Goal: Task Accomplishment & Management: Manage account settings

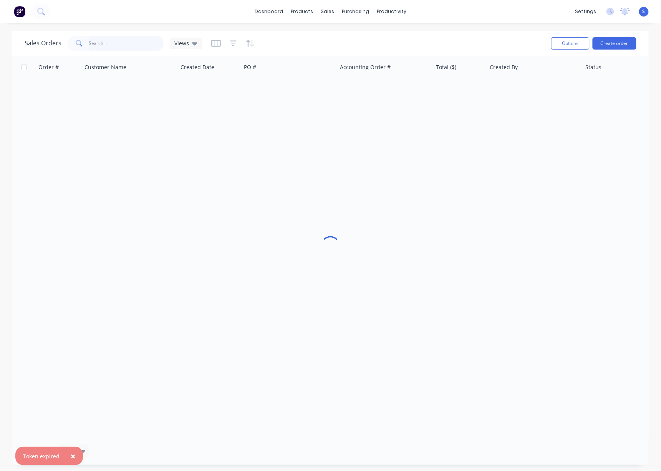
click at [120, 40] on input "text" at bounding box center [126, 43] width 75 height 15
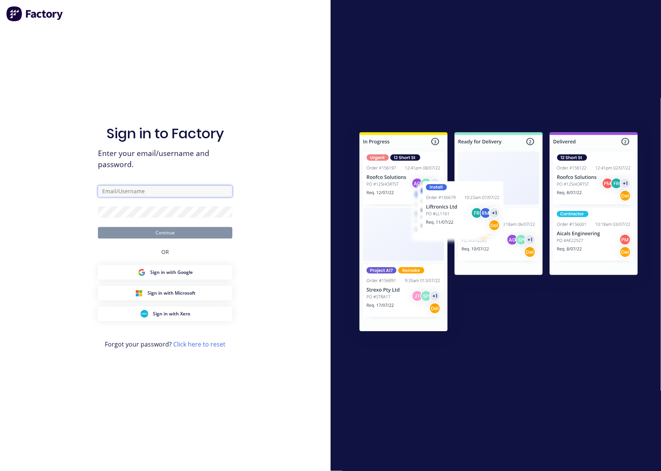
type input "[EMAIL_ADDRESS][DOMAIN_NAME]"
click at [172, 227] on button "Continue" at bounding box center [165, 233] width 134 height 12
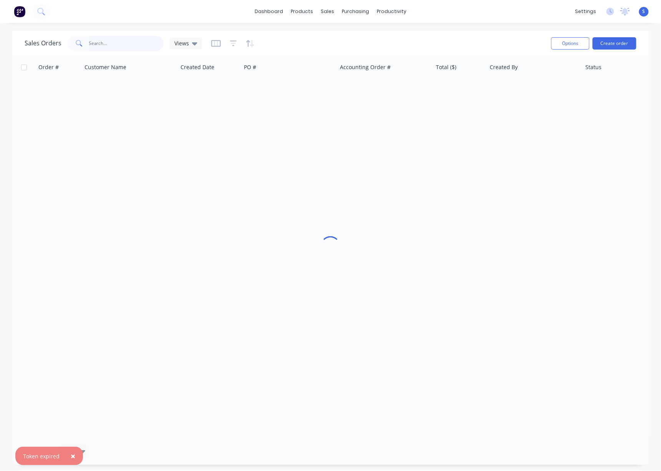
click at [90, 39] on input "text" at bounding box center [126, 43] width 75 height 15
type input "46621"
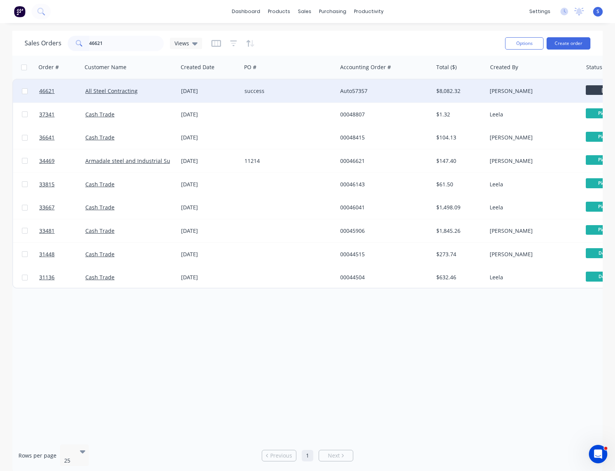
click at [271, 91] on div "success" at bounding box center [286, 91] width 85 height 8
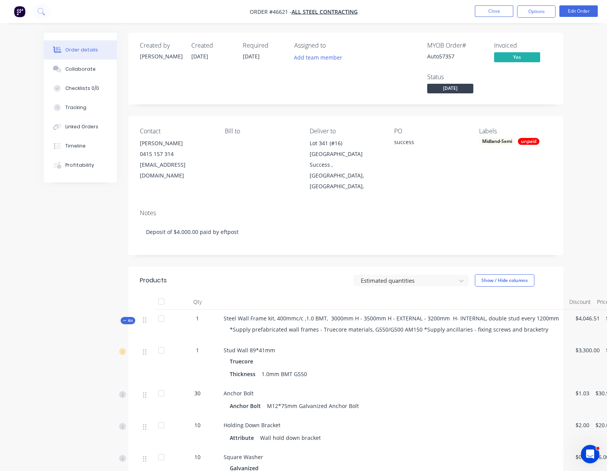
drag, startPoint x: 299, startPoint y: 235, endPoint x: 353, endPoint y: 234, distance: 53.4
click at [53, 152] on button "Timeline" at bounding box center [80, 145] width 73 height 19
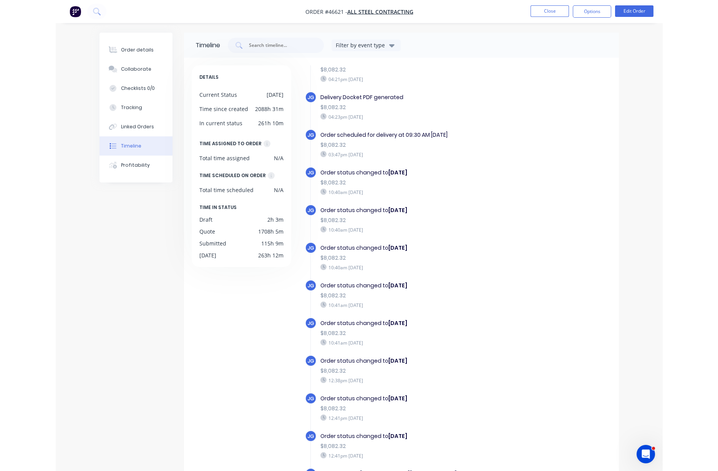
scroll to position [948, 0]
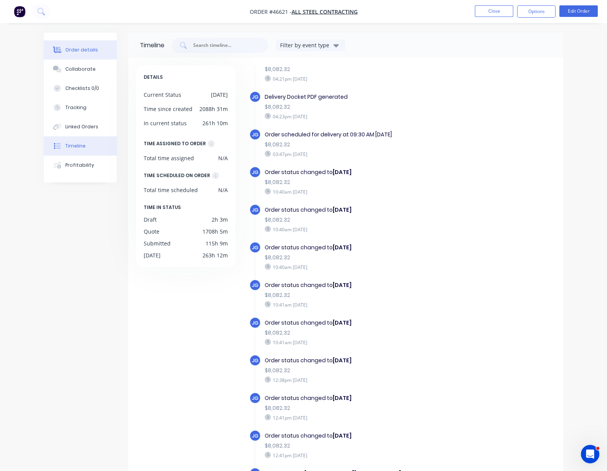
click at [44, 57] on button "Order details" at bounding box center [80, 49] width 73 height 19
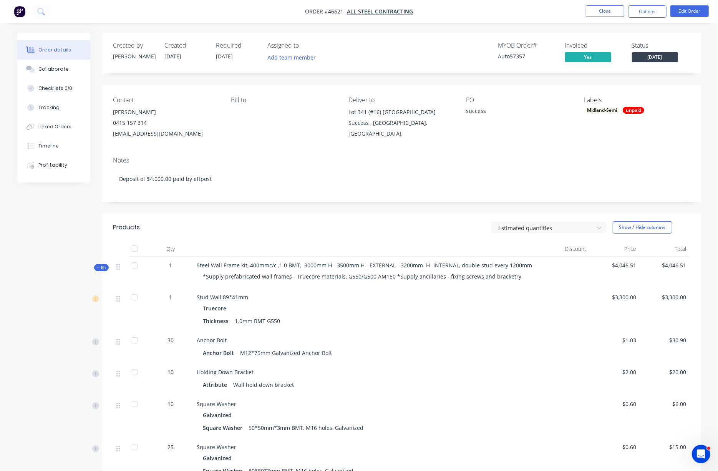
click at [313, 231] on header "Products Estimated quantities Show / Hide columns" at bounding box center [401, 228] width 599 height 28
click at [602, 10] on button "Close" at bounding box center [605, 11] width 38 height 12
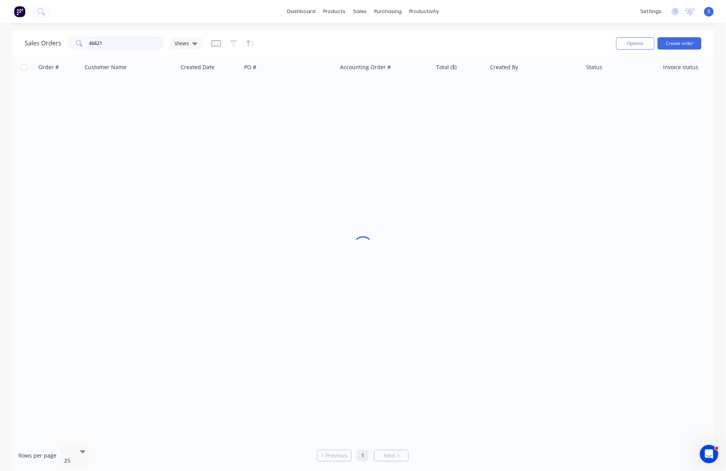
drag, startPoint x: 109, startPoint y: 44, endPoint x: 73, endPoint y: 43, distance: 36.5
click at [73, 43] on div "46621" at bounding box center [116, 43] width 96 height 15
click at [383, 54] on div "Customers" at bounding box center [386, 52] width 28 height 7
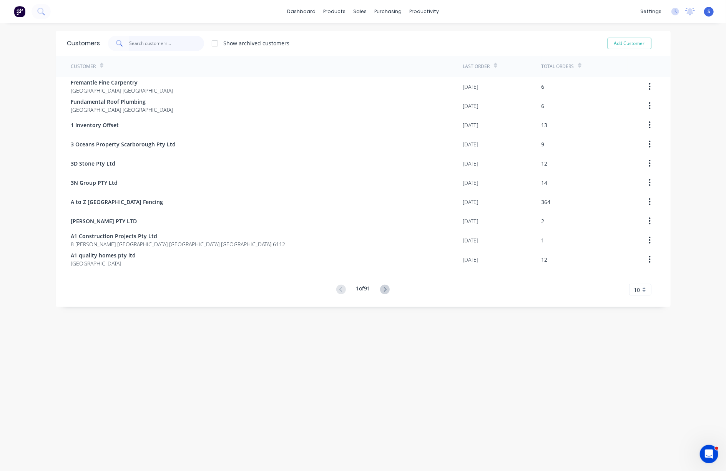
click at [158, 43] on input "text" at bounding box center [166, 43] width 75 height 15
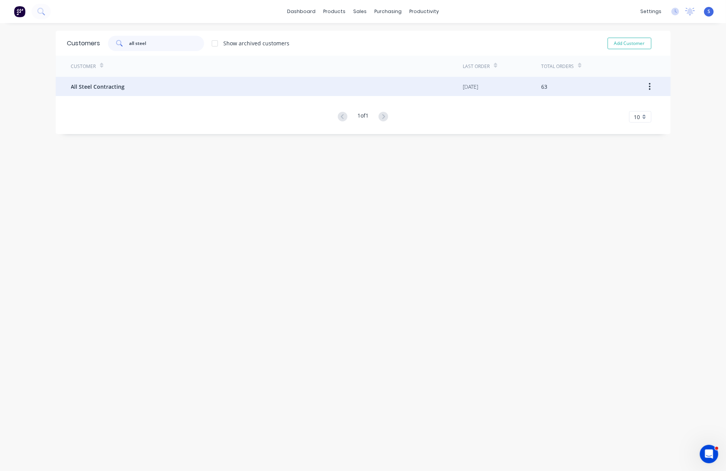
type input "all steel"
click at [131, 90] on div "All Steel Contracting" at bounding box center [267, 86] width 392 height 19
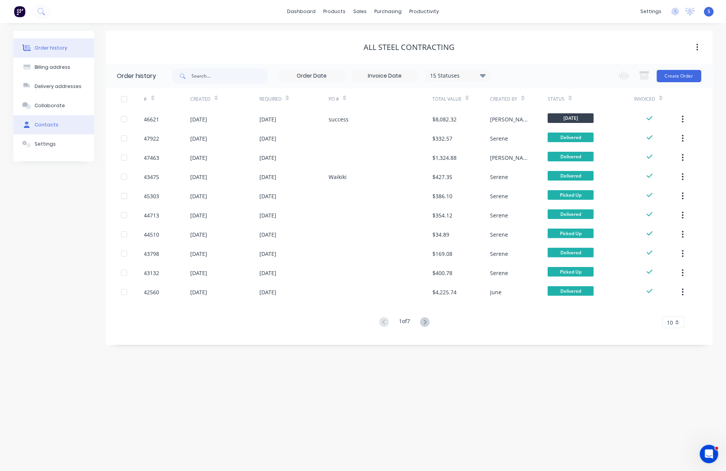
click at [56, 128] on div "Contacts" at bounding box center [47, 124] width 24 height 7
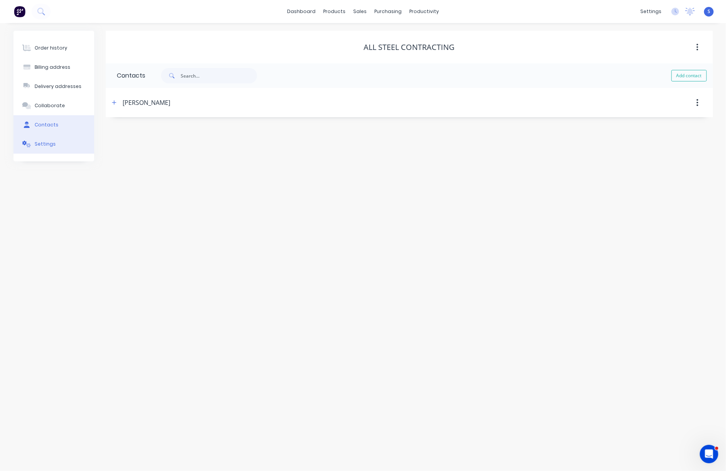
click at [55, 148] on div "Settings" at bounding box center [45, 144] width 21 height 7
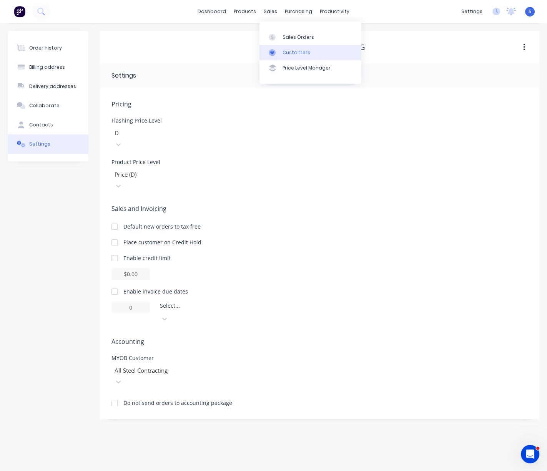
click at [299, 53] on div "Customers" at bounding box center [296, 52] width 28 height 7
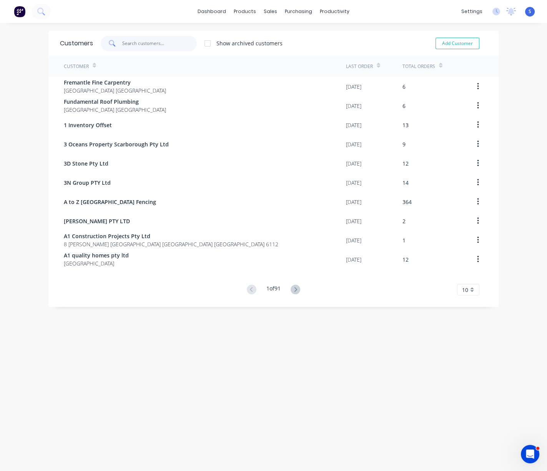
click at [150, 45] on input "text" at bounding box center [159, 43] width 75 height 15
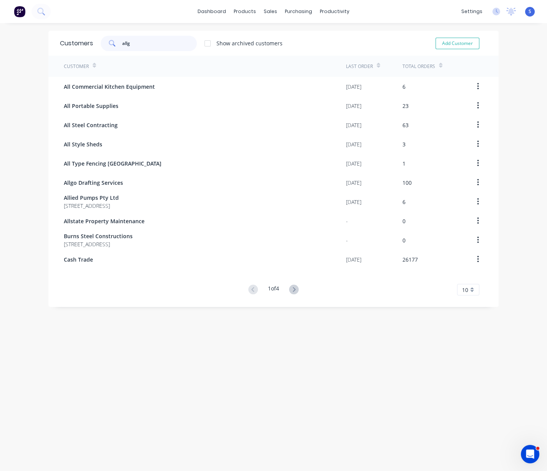
type input "allgo"
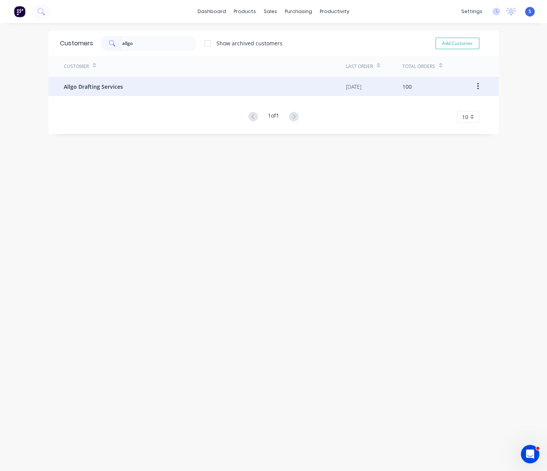
click at [136, 81] on div "Allgo Drafting Services" at bounding box center [205, 86] width 282 height 19
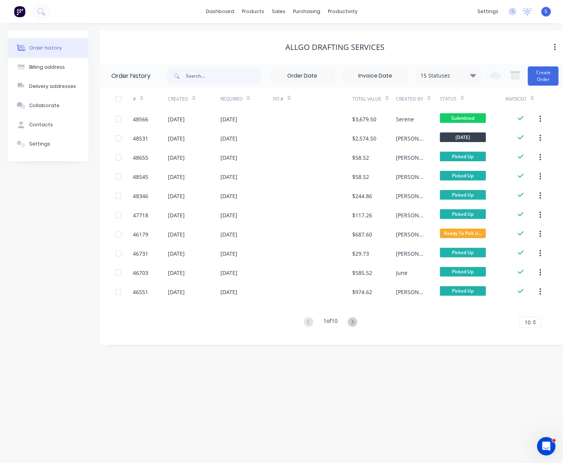
click at [179, 51] on div "Allgo Drafting Services" at bounding box center [335, 47] width 470 height 9
click at [366, 71] on div "Delivery Scheduling" at bounding box center [371, 68] width 48 height 7
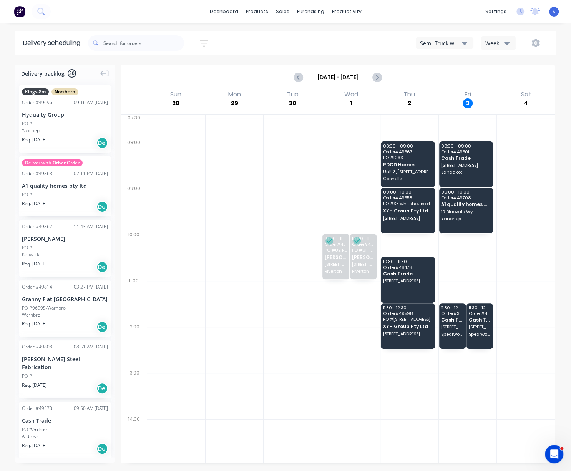
click at [458, 44] on button "Semi-Truck with Hiab" at bounding box center [445, 43] width 58 height 12
click at [447, 95] on div "Utes Delivery" at bounding box center [454, 93] width 76 height 15
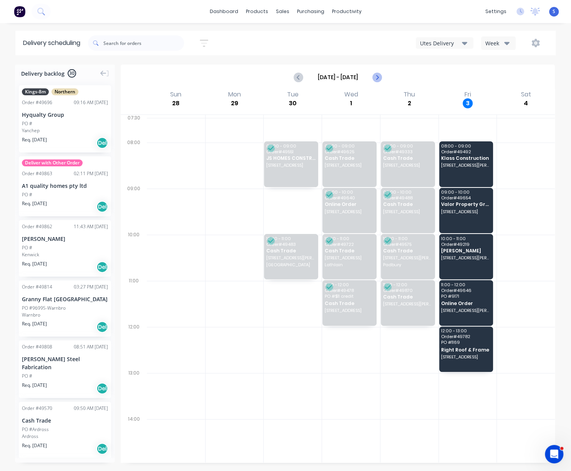
click at [375, 80] on icon "Next page" at bounding box center [376, 77] width 3 height 6
type input "[DATE] - [DATE]"
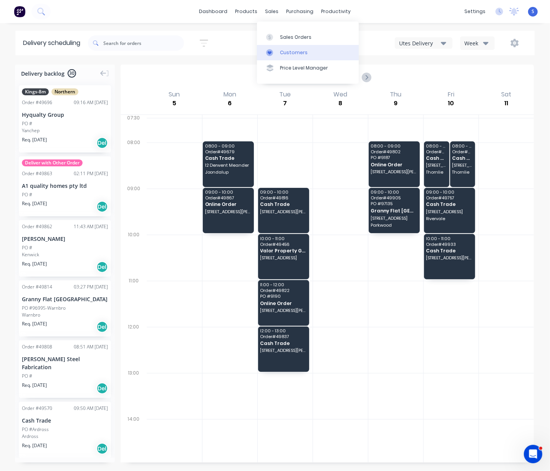
click at [280, 52] on link "Customers" at bounding box center [308, 52] width 102 height 15
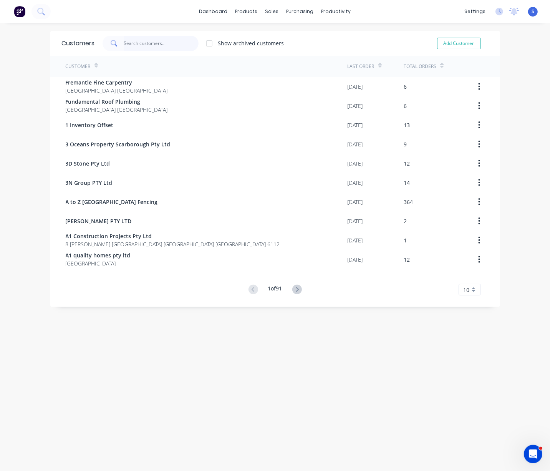
click at [141, 46] on input "text" at bounding box center [161, 43] width 75 height 15
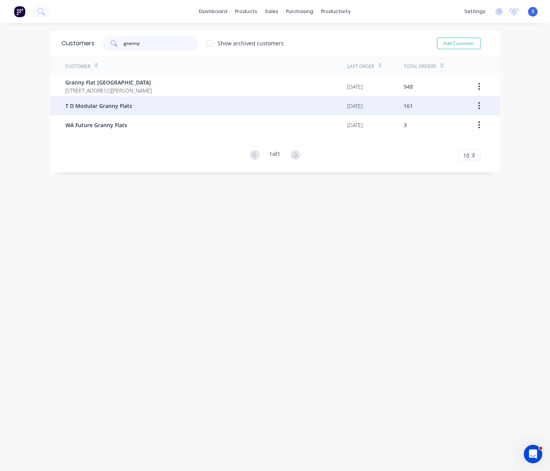
type input "granny"
click at [155, 98] on div "T D Modular Granny Flats" at bounding box center [207, 105] width 282 height 19
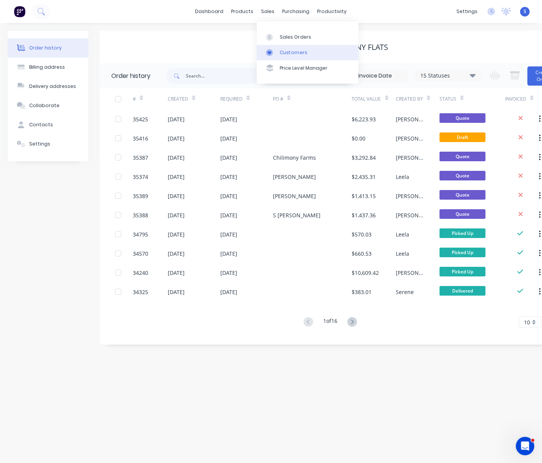
click at [297, 55] on div "Customers" at bounding box center [294, 52] width 28 height 7
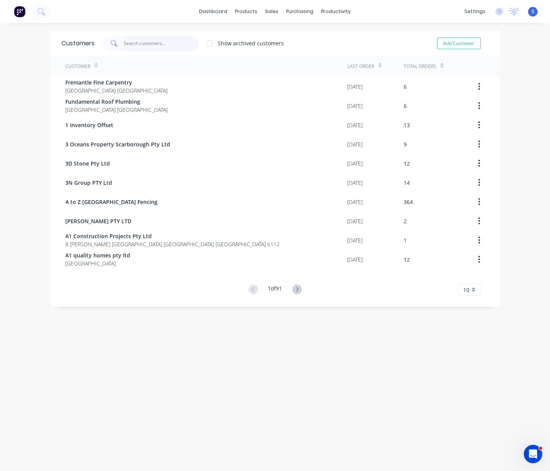
click at [153, 46] on input "text" at bounding box center [161, 43] width 75 height 15
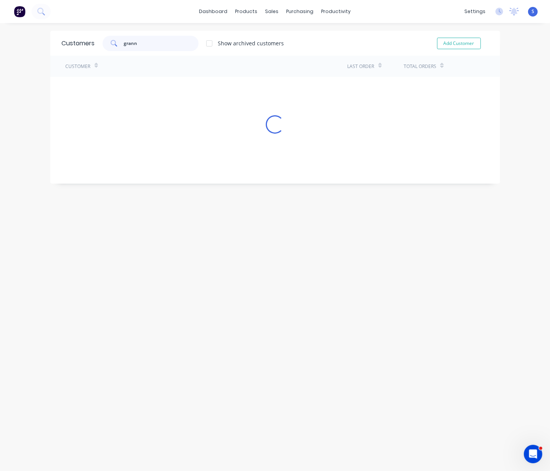
type input "granny"
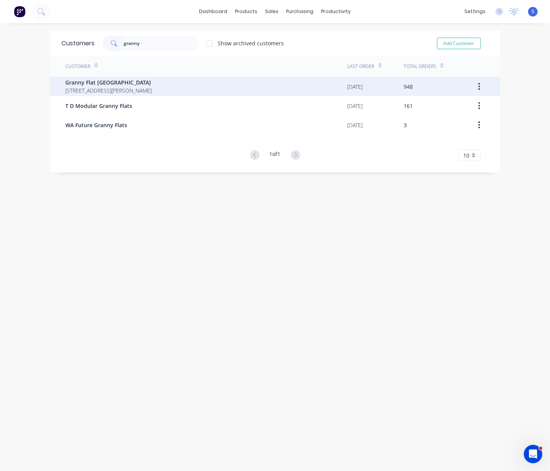
click at [125, 88] on span "[STREET_ADDRESS][PERSON_NAME]" at bounding box center [109, 90] width 86 height 8
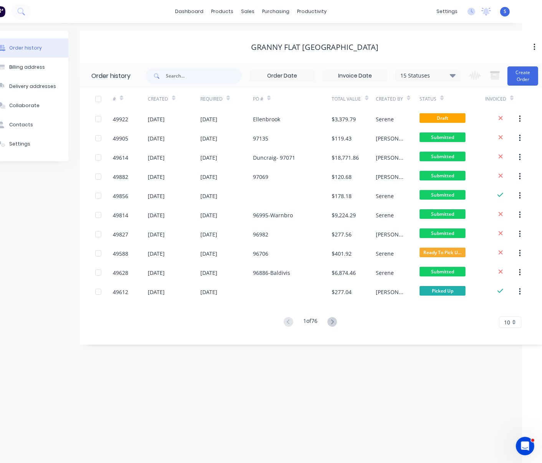
scroll to position [0, 30]
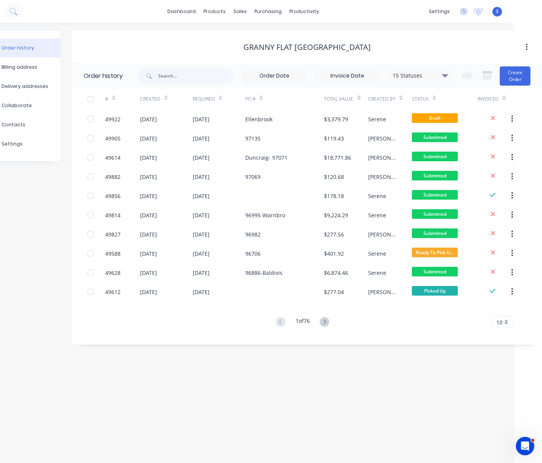
drag, startPoint x: 240, startPoint y: 53, endPoint x: 330, endPoint y: 54, distance: 89.5
click at [201, 84] on input "text" at bounding box center [196, 75] width 76 height 15
type input "port"
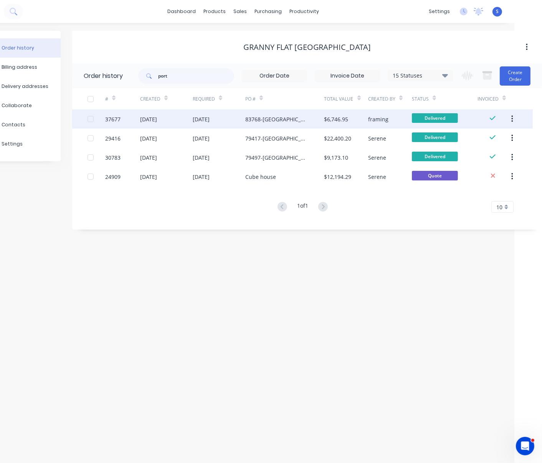
click at [226, 117] on div "[DATE]" at bounding box center [219, 118] width 53 height 19
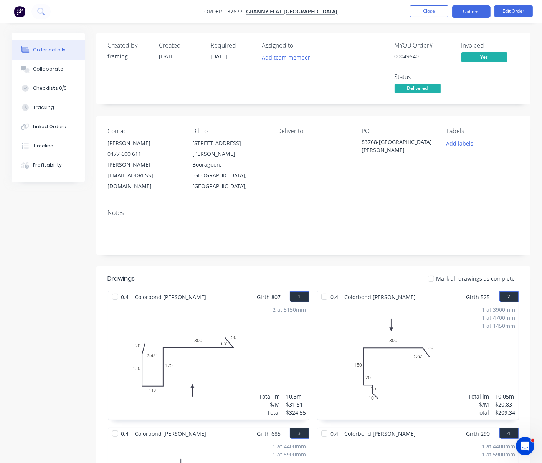
click at [476, 10] on button "Options" at bounding box center [472, 11] width 38 height 12
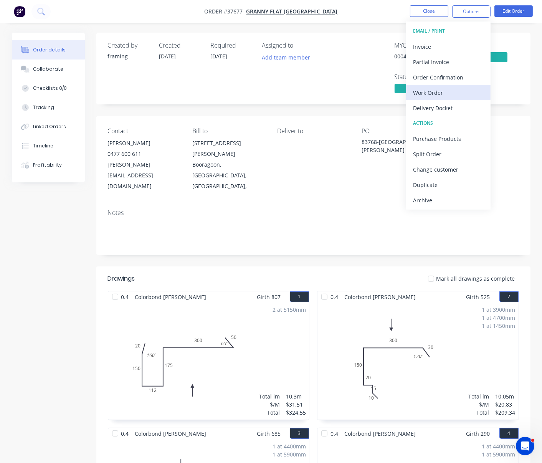
click at [443, 99] on button "Work Order" at bounding box center [448, 92] width 85 height 15
click at [431, 89] on div "Custom" at bounding box center [448, 92] width 71 height 11
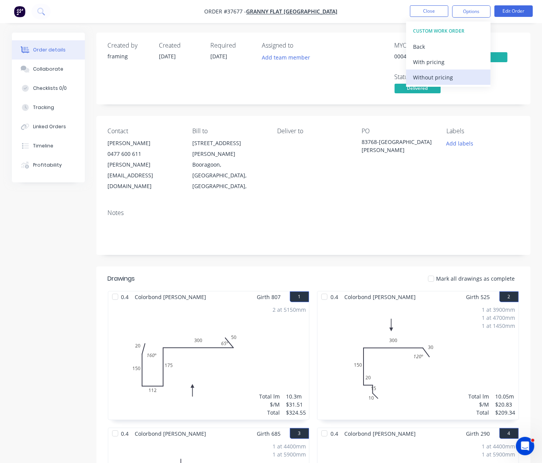
click at [431, 81] on div "Without pricing" at bounding box center [448, 77] width 71 height 11
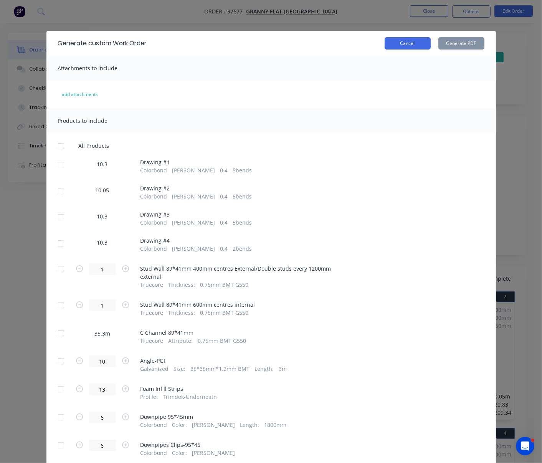
click at [411, 50] on button "Cancel" at bounding box center [408, 43] width 46 height 12
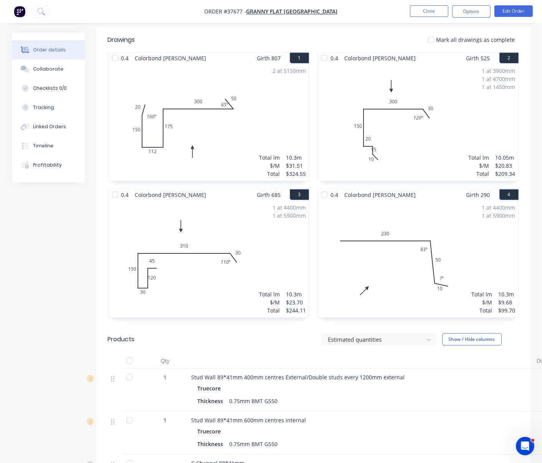
scroll to position [119, 0]
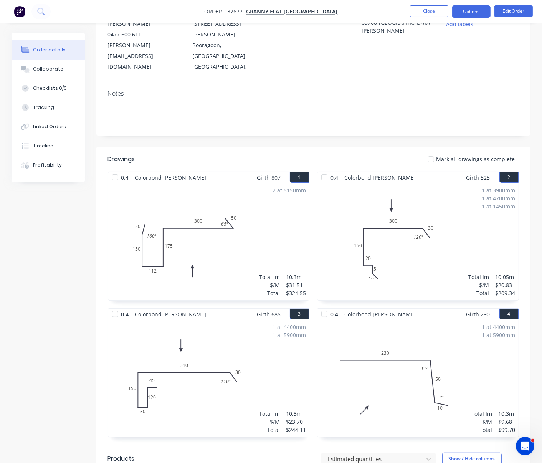
click at [466, 8] on button "Options" at bounding box center [472, 11] width 38 height 12
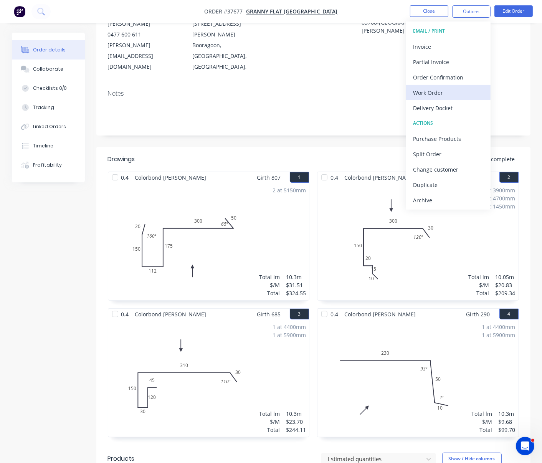
click at [441, 91] on div "Work Order" at bounding box center [448, 92] width 71 height 11
click at [435, 98] on div "Custom" at bounding box center [448, 92] width 71 height 11
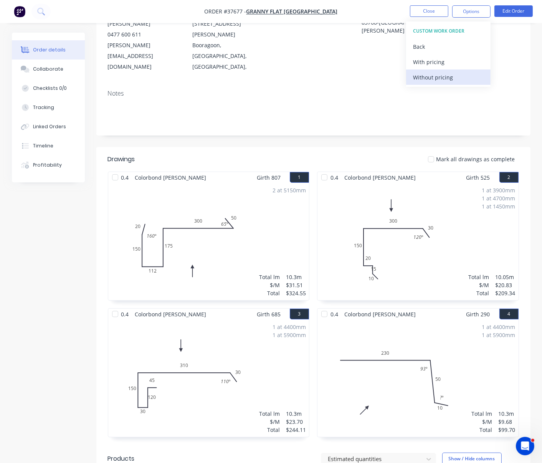
click at [430, 78] on div "Without pricing" at bounding box center [448, 77] width 71 height 11
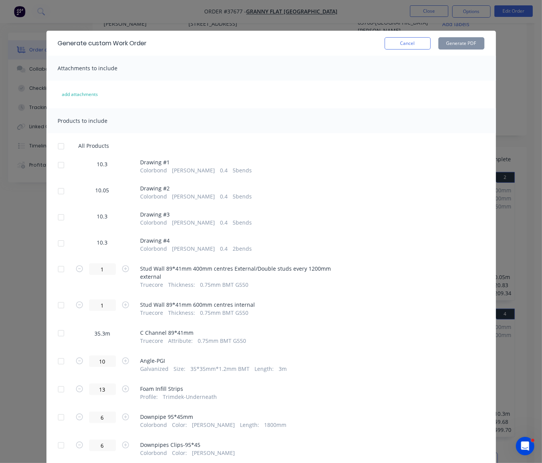
click at [58, 196] on div at bounding box center [60, 191] width 15 height 15
click at [459, 45] on button "Generate PDF" at bounding box center [462, 43] width 46 height 12
click at [406, 43] on button "Cancel" at bounding box center [408, 43] width 46 height 12
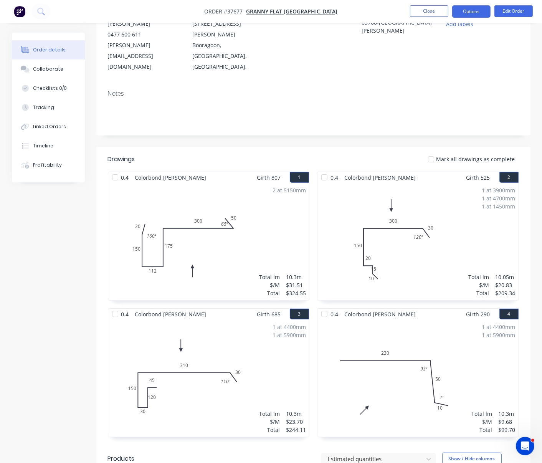
click at [478, 13] on button "Options" at bounding box center [472, 11] width 38 height 12
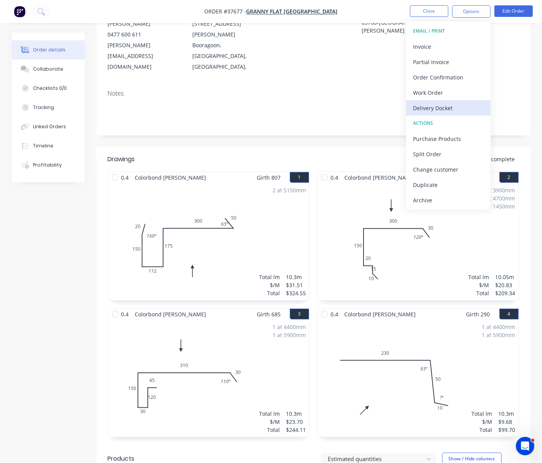
click at [451, 107] on div "Delivery Docket" at bounding box center [448, 108] width 71 height 11
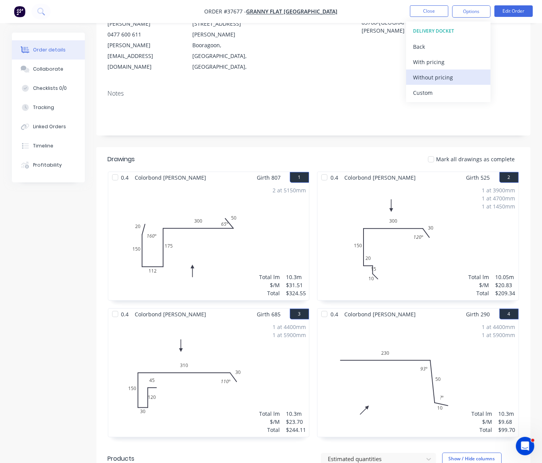
click at [436, 79] on div "Without pricing" at bounding box center [448, 77] width 71 height 11
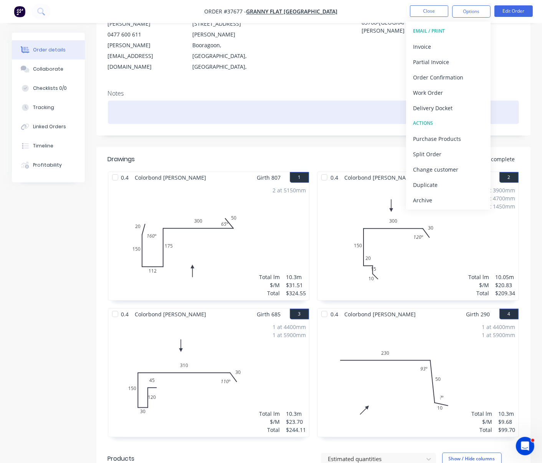
click at [438, 110] on div "Delivery Docket" at bounding box center [448, 108] width 71 height 11
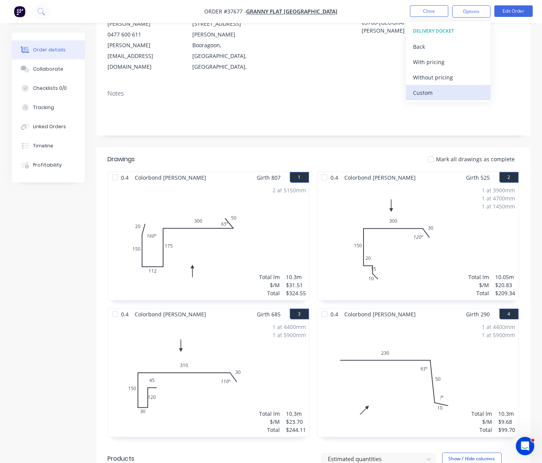
click at [434, 93] on div "Custom" at bounding box center [448, 92] width 71 height 11
click at [436, 75] on div "Without pricing" at bounding box center [448, 77] width 71 height 11
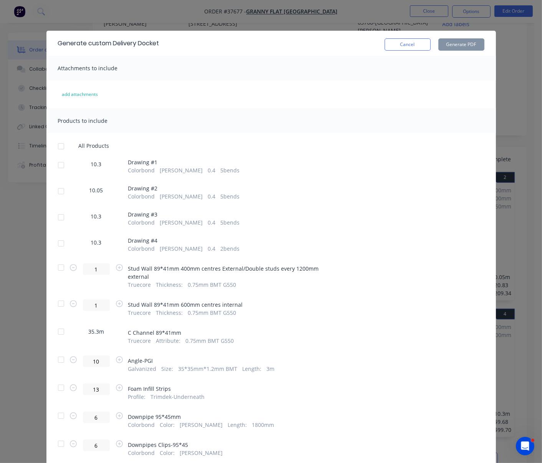
click at [56, 196] on div at bounding box center [60, 191] width 15 height 15
click at [462, 45] on button "Generate PDF" at bounding box center [462, 44] width 46 height 12
click at [411, 42] on button "Cancel" at bounding box center [408, 44] width 46 height 12
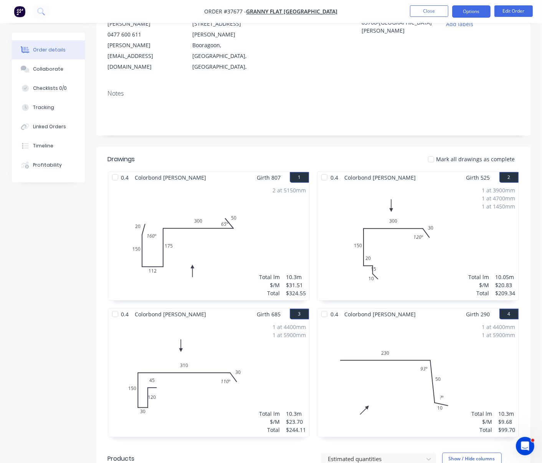
click at [475, 11] on button "Options" at bounding box center [472, 11] width 38 height 12
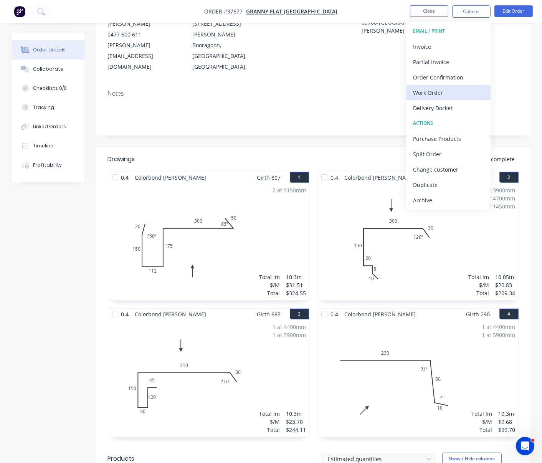
click at [452, 92] on div "Work Order" at bounding box center [448, 92] width 71 height 11
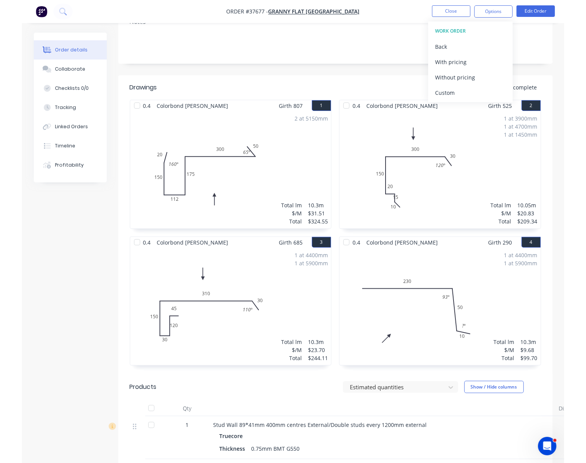
scroll to position [0, 0]
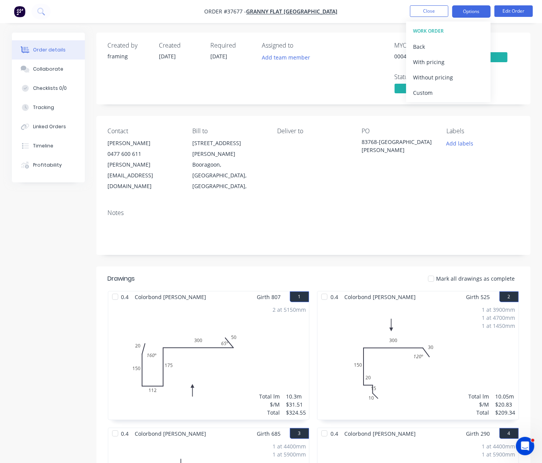
click at [472, 7] on button "Options" at bounding box center [472, 11] width 38 height 12
click at [475, 10] on button "Options" at bounding box center [472, 11] width 38 height 12
click at [434, 48] on div "Back" at bounding box center [448, 46] width 71 height 11
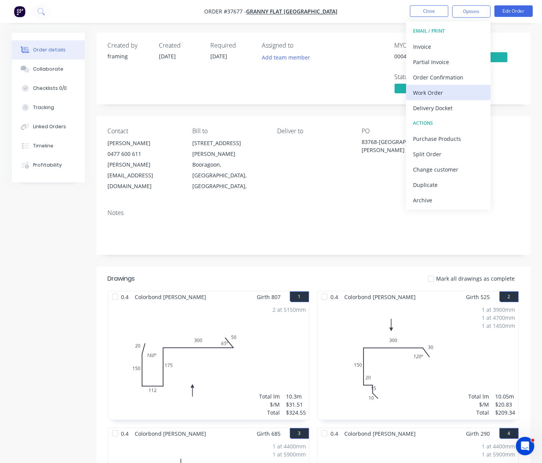
click at [443, 91] on div "Work Order" at bounding box center [448, 92] width 71 height 11
click at [442, 90] on div "Custom" at bounding box center [448, 92] width 71 height 11
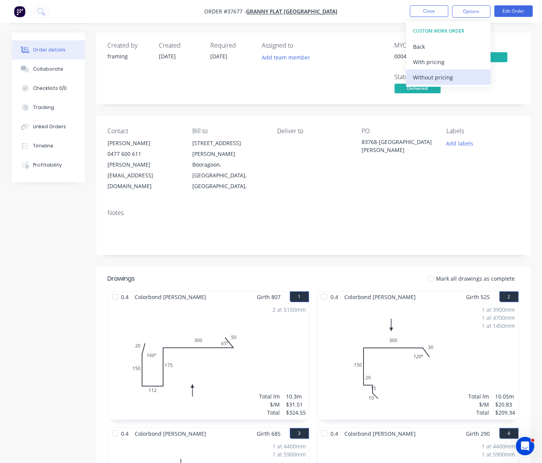
click at [441, 77] on div "Without pricing" at bounding box center [448, 77] width 71 height 11
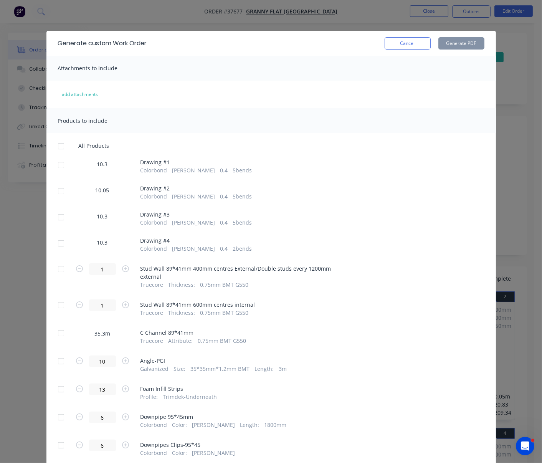
click at [59, 197] on div at bounding box center [60, 191] width 15 height 15
click at [467, 45] on button "Generate PDF" at bounding box center [462, 43] width 46 height 12
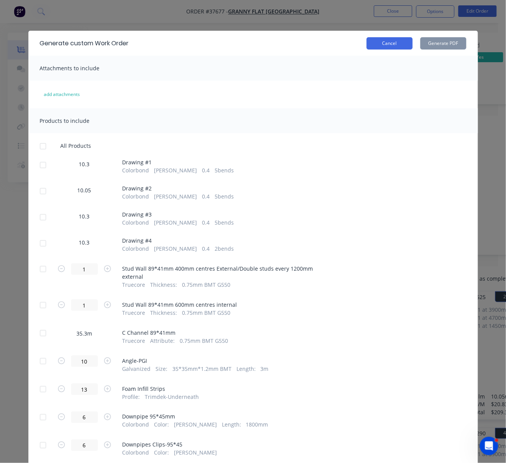
drag, startPoint x: 388, startPoint y: 36, endPoint x: 393, endPoint y: 45, distance: 9.4
click at [388, 36] on div "Generate custom Work Order Cancel Generate PDF" at bounding box center [253, 43] width 450 height 25
click at [393, 45] on button "Cancel" at bounding box center [390, 43] width 46 height 12
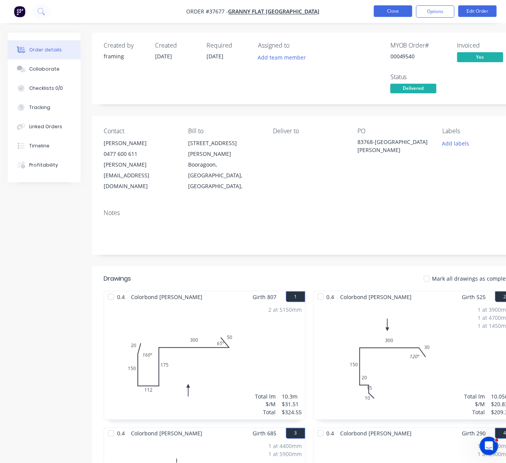
click at [393, 12] on button "Close" at bounding box center [393, 11] width 38 height 12
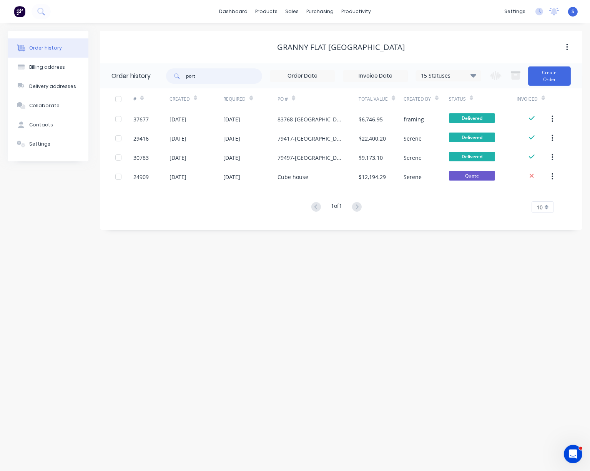
drag, startPoint x: 201, startPoint y: 77, endPoint x: 171, endPoint y: 71, distance: 30.6
click at [175, 71] on div "port" at bounding box center [214, 75] width 96 height 15
click at [186, 32] on div "Granny Flat [GEOGRAPHIC_DATA]" at bounding box center [341, 47] width 482 height 33
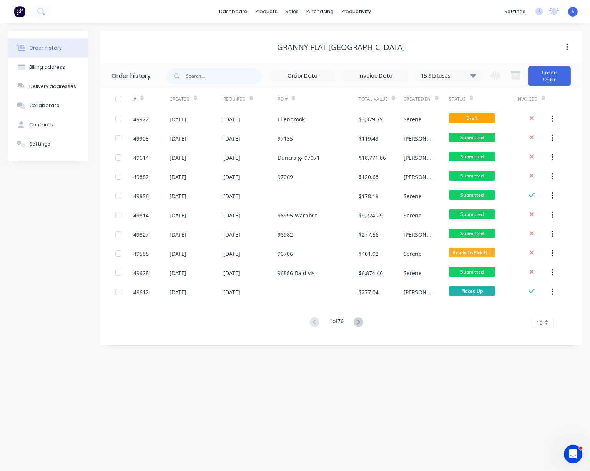
click at [111, 379] on div "Order history Billing address Delivery addresses Collaborate Contacts Settings …" at bounding box center [295, 247] width 590 height 448
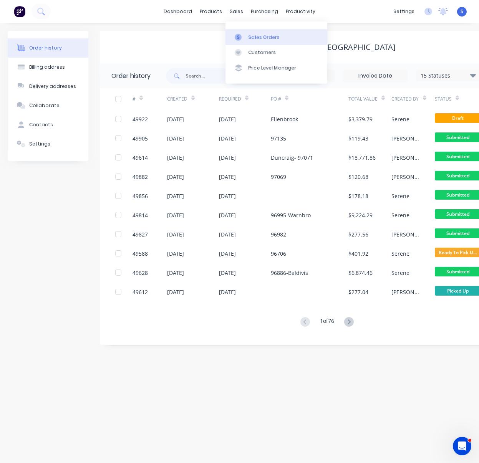
click at [257, 43] on link "Sales Orders" at bounding box center [277, 36] width 102 height 15
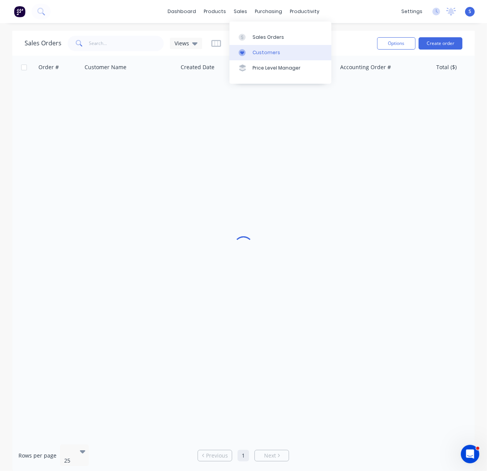
click at [270, 51] on div "Customers" at bounding box center [266, 52] width 28 height 7
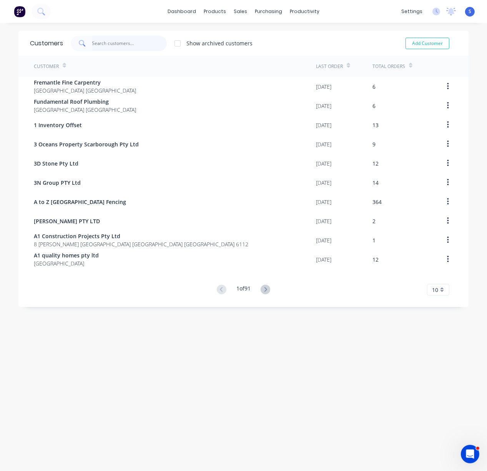
click at [116, 48] on input "text" at bounding box center [129, 43] width 75 height 15
click at [259, 36] on div "Sales Orders" at bounding box center [265, 37] width 32 height 7
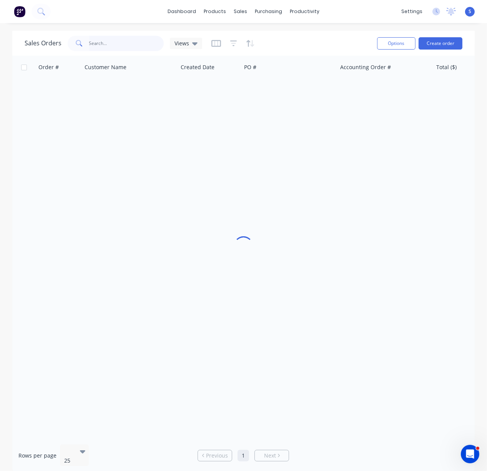
click at [108, 46] on input "text" at bounding box center [126, 43] width 75 height 15
type input "[PERSON_NAME]"
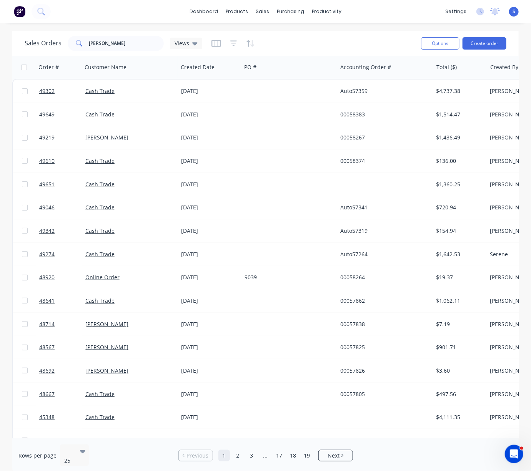
drag, startPoint x: 283, startPoint y: 50, endPoint x: 342, endPoint y: 53, distance: 59.2
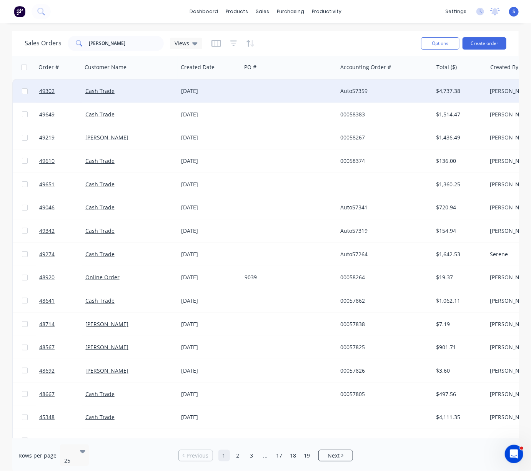
click at [196, 87] on div "[DATE]" at bounding box center [209, 91] width 57 height 8
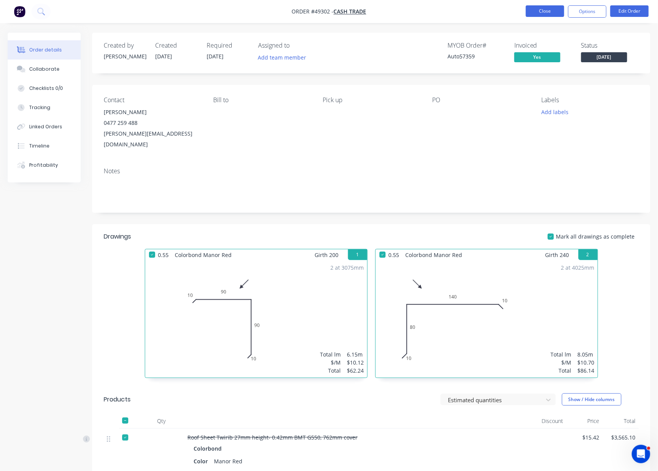
click at [548, 14] on button "Close" at bounding box center [545, 11] width 38 height 12
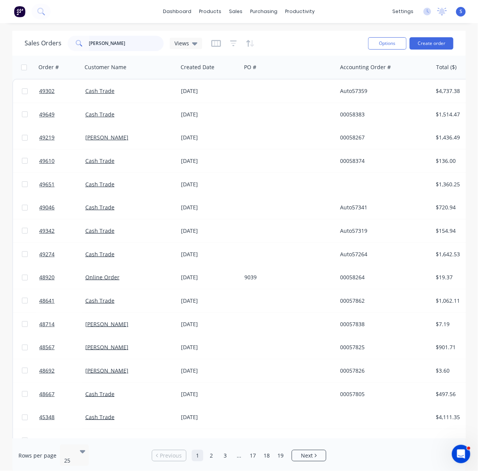
drag, startPoint x: 58, startPoint y: 43, endPoint x: 45, endPoint y: 43, distance: 13.1
click at [50, 43] on div "Sales Orders [PERSON_NAME] Views" at bounding box center [113, 43] width 177 height 15
type input "[PERSON_NAME]"
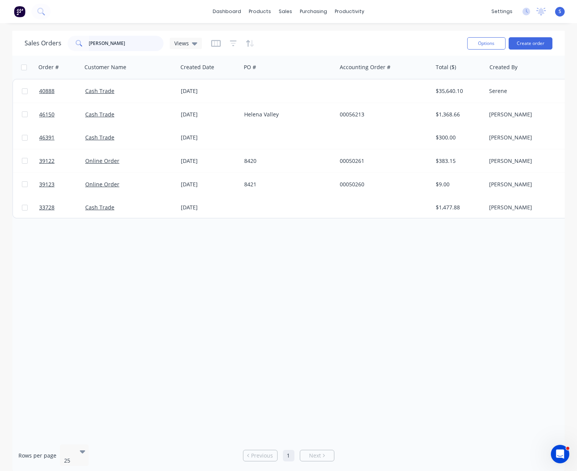
click at [117, 43] on input "[PERSON_NAME]" at bounding box center [126, 43] width 75 height 15
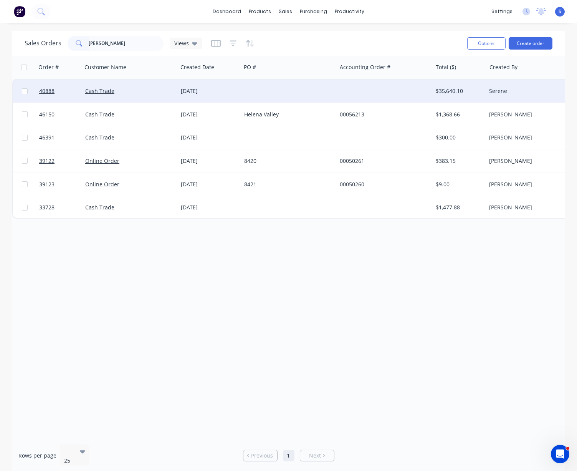
click at [159, 89] on div "Cash Trade" at bounding box center [127, 91] width 85 height 8
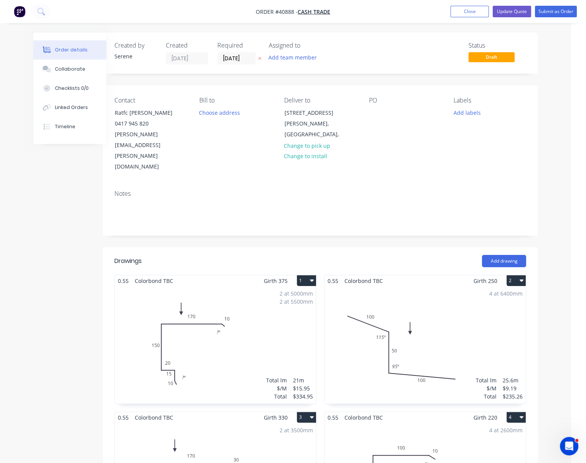
drag, startPoint x: 233, startPoint y: 214, endPoint x: 276, endPoint y: 216, distance: 43.5
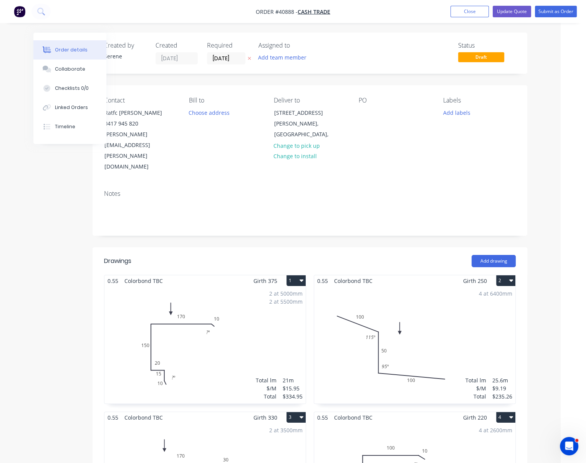
drag, startPoint x: 217, startPoint y: 219, endPoint x: 166, endPoint y: 217, distance: 51.9
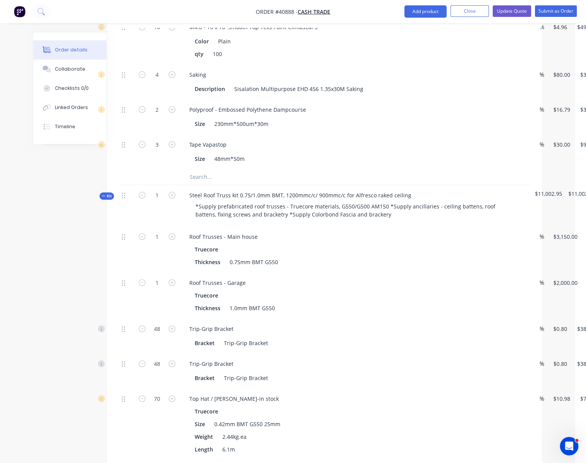
scroll to position [717, 11]
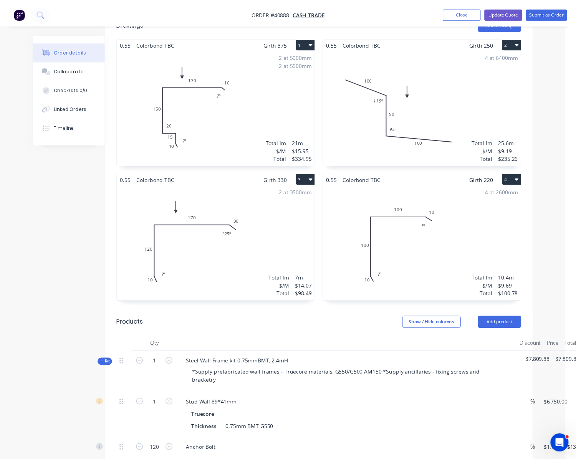
scroll to position [0, 11]
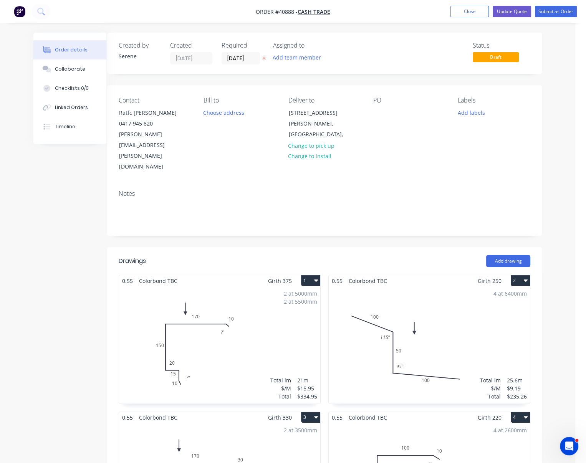
click at [257, 255] on div "Add drawing" at bounding box center [368, 261] width 324 height 12
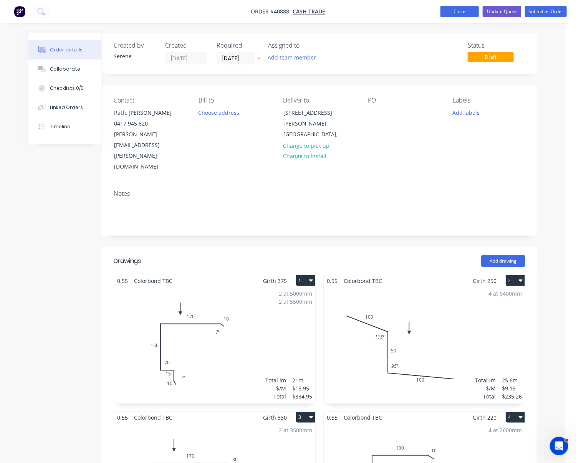
click at [459, 14] on button "Close" at bounding box center [460, 12] width 38 height 12
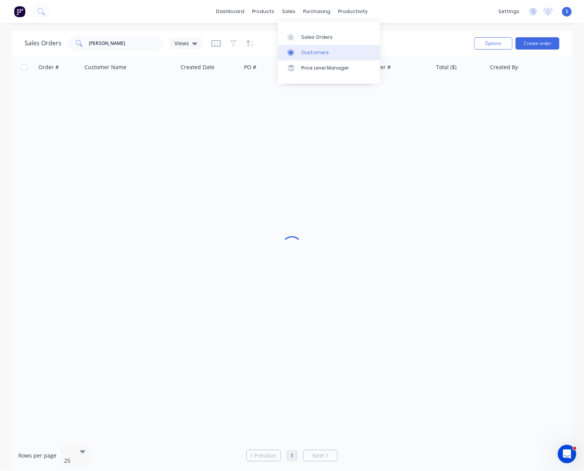
click at [311, 53] on div "Customers" at bounding box center [315, 52] width 28 height 7
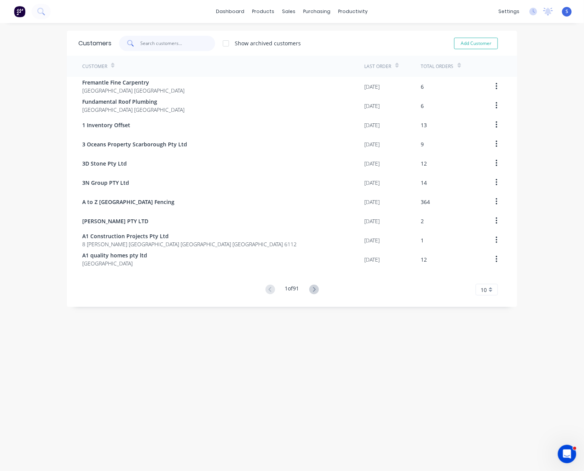
click at [175, 45] on input "text" at bounding box center [178, 43] width 75 height 15
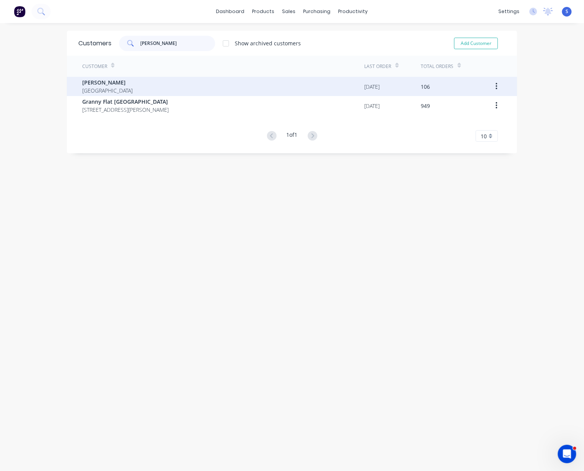
type input "[PERSON_NAME]"
click at [172, 95] on div "[PERSON_NAME] [GEOGRAPHIC_DATA]" at bounding box center [223, 86] width 282 height 19
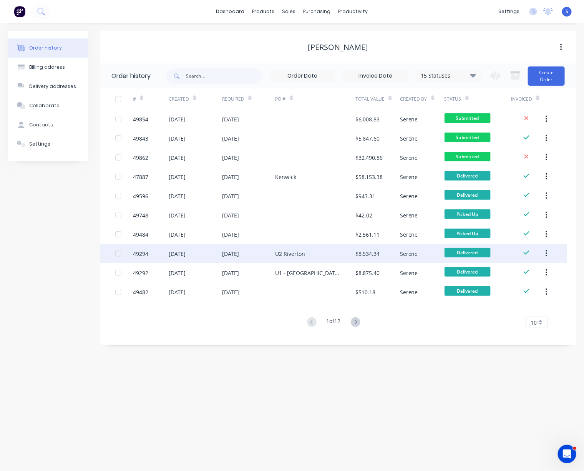
click at [262, 254] on div "[DATE]" at bounding box center [248, 253] width 53 height 19
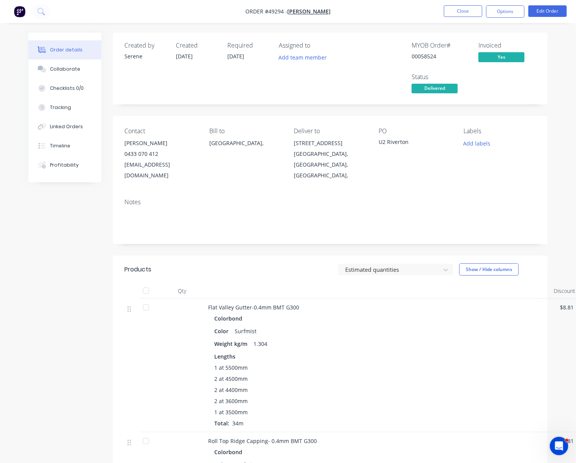
scroll to position [478, 0]
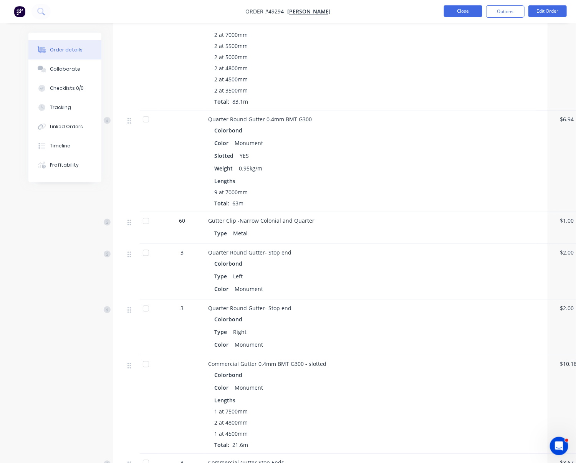
click at [463, 10] on button "Close" at bounding box center [463, 11] width 38 height 12
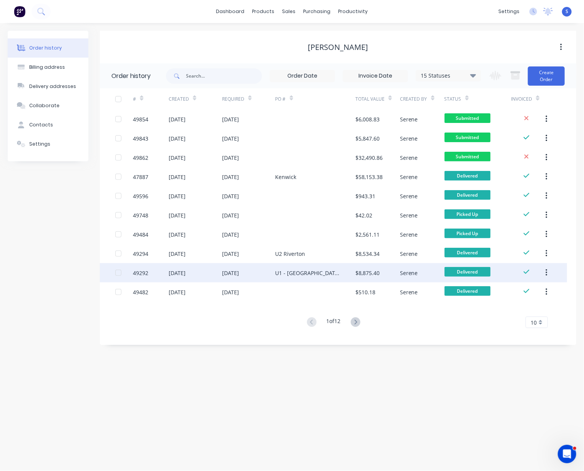
click at [302, 271] on div "U1 - [GEOGRAPHIC_DATA]" at bounding box center [307, 273] width 65 height 8
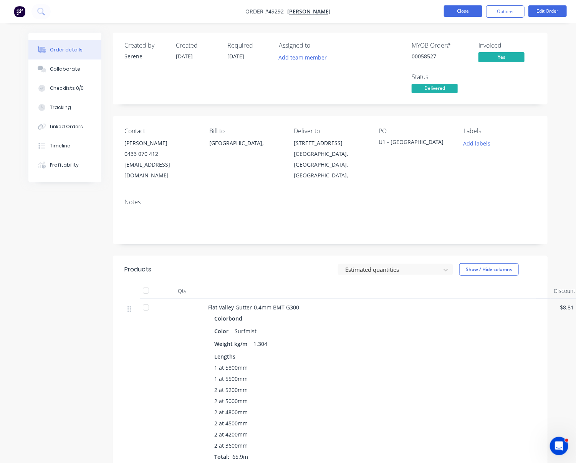
click at [464, 10] on button "Close" at bounding box center [463, 11] width 38 height 12
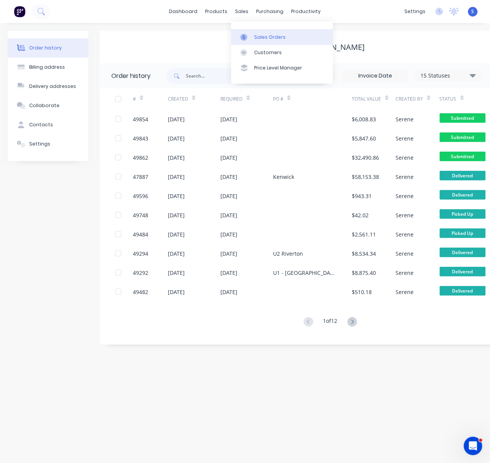
click at [270, 36] on div "Sales Orders" at bounding box center [270, 37] width 32 height 7
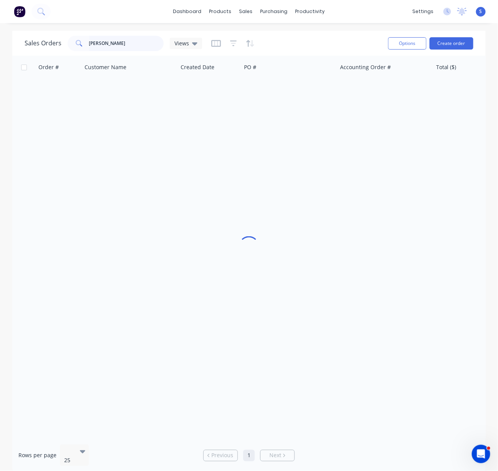
click at [106, 40] on input "[PERSON_NAME]" at bounding box center [126, 43] width 75 height 15
drag, startPoint x: 106, startPoint y: 40, endPoint x: 68, endPoint y: 44, distance: 38.3
click at [70, 44] on div "[PERSON_NAME]" at bounding box center [116, 43] width 96 height 15
type input "1"
type input "49402"
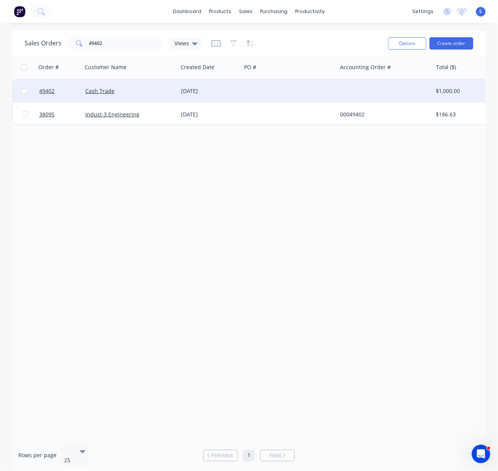
click at [156, 98] on div "Cash Trade" at bounding box center [130, 91] width 96 height 23
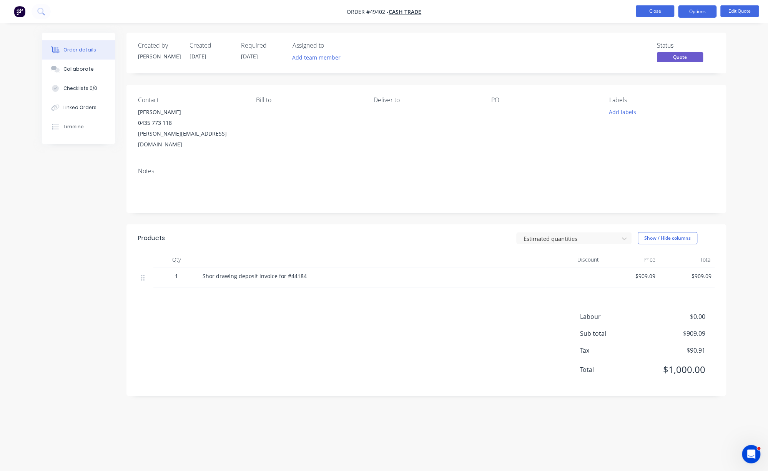
click at [656, 15] on button "Close" at bounding box center [654, 11] width 38 height 12
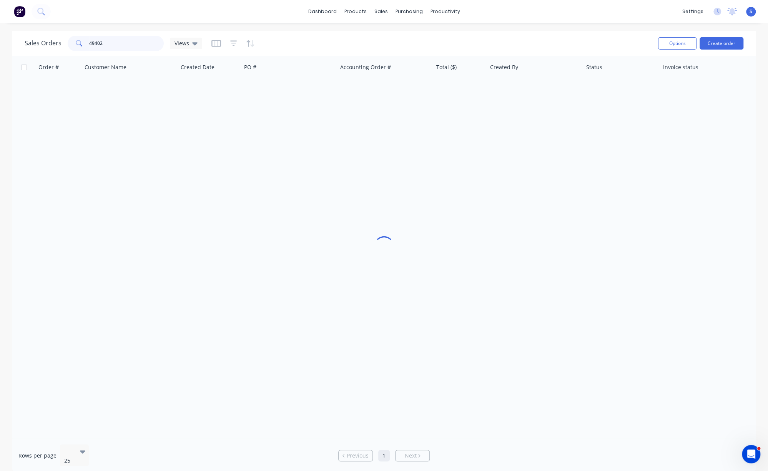
drag, startPoint x: 106, startPoint y: 43, endPoint x: 69, endPoint y: 45, distance: 36.9
click at [72, 45] on div "49402" at bounding box center [116, 43] width 96 height 15
type input "44184"
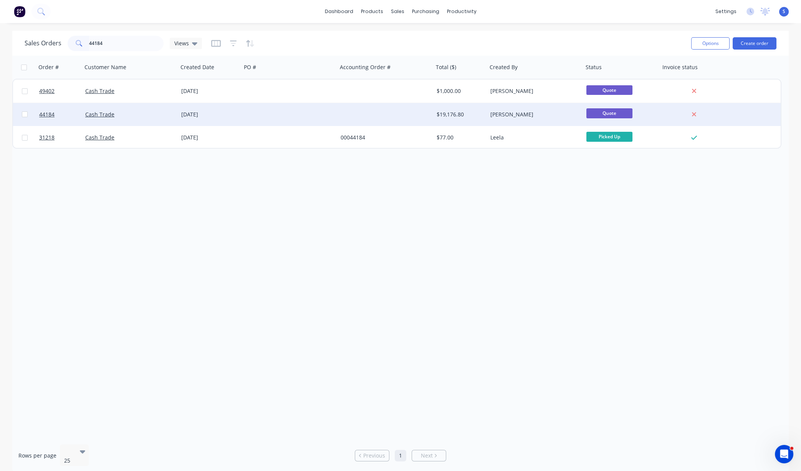
click at [235, 113] on div "[DATE]" at bounding box center [209, 115] width 57 height 8
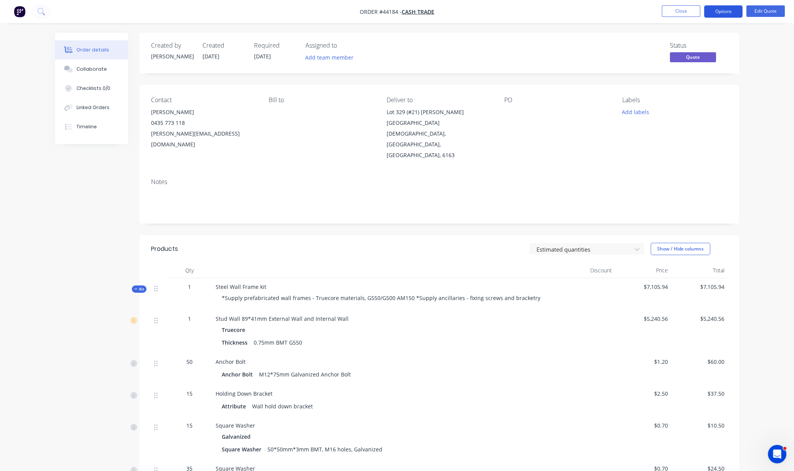
click at [661, 13] on button "Options" at bounding box center [723, 11] width 38 height 12
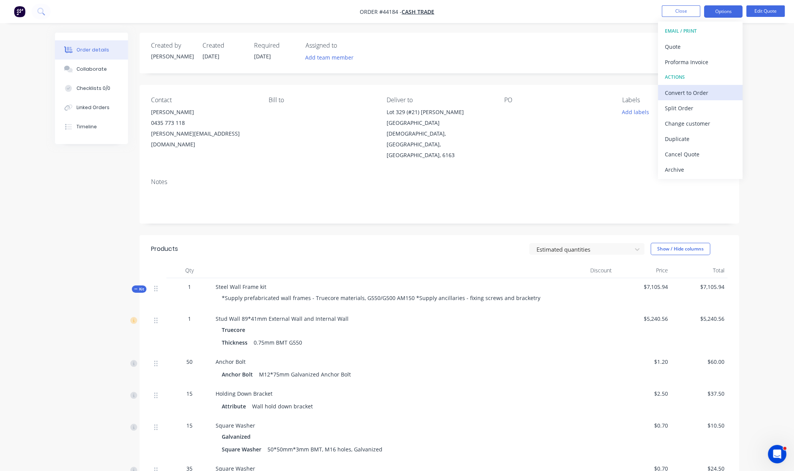
click at [661, 97] on div "Convert to Order" at bounding box center [700, 92] width 71 height 11
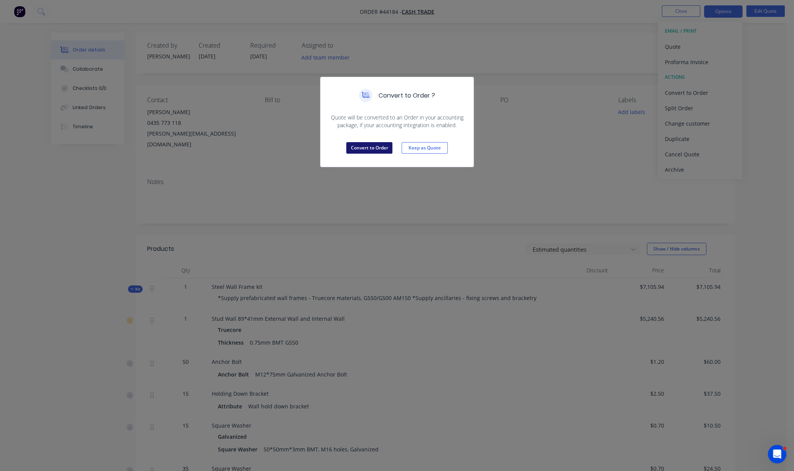
click at [367, 154] on button "Convert to Order" at bounding box center [369, 148] width 46 height 12
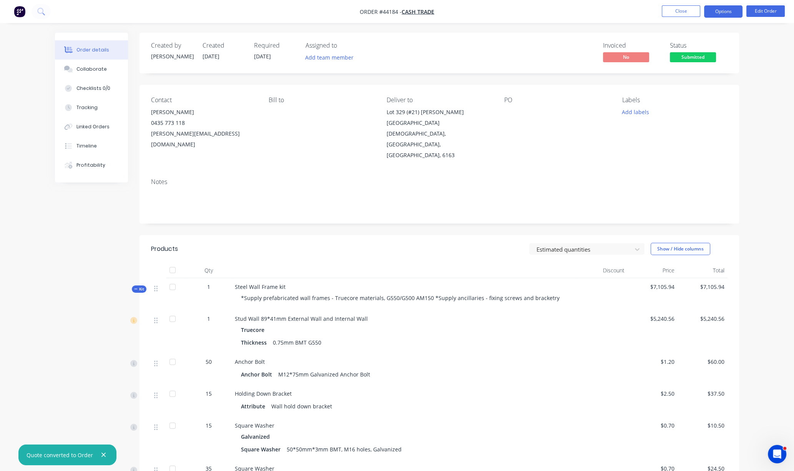
click at [661, 11] on button "Options" at bounding box center [723, 11] width 38 height 12
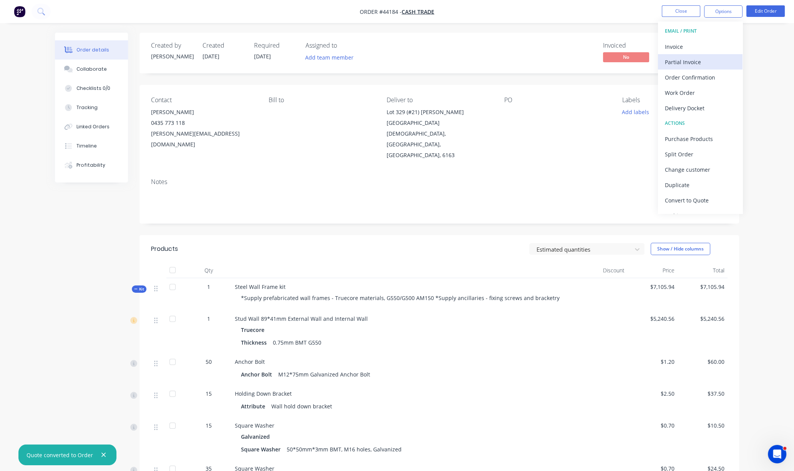
click at [661, 60] on div "Partial Invoice" at bounding box center [700, 61] width 71 height 11
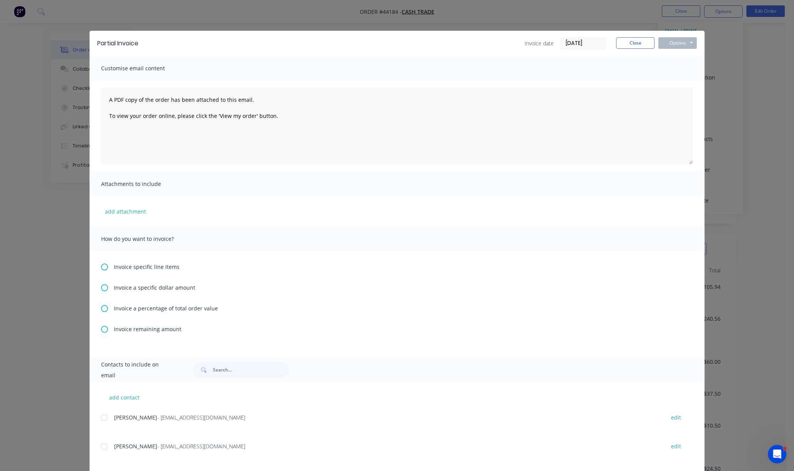
click at [101, 291] on icon at bounding box center [104, 287] width 7 height 7
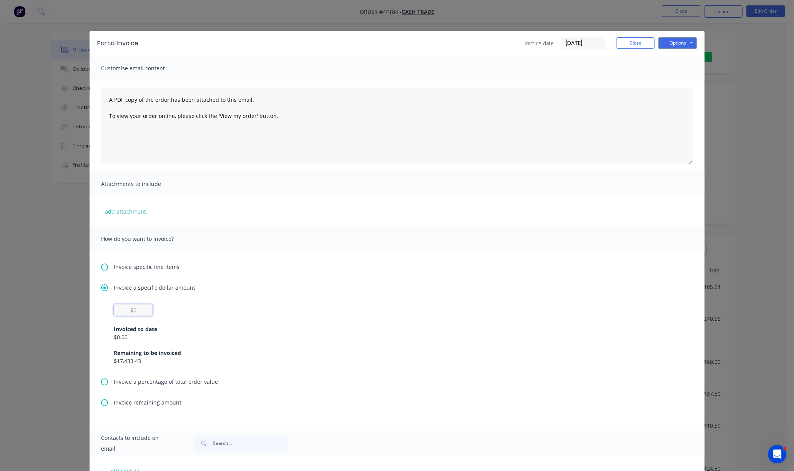
click at [133, 314] on input "text" at bounding box center [133, 310] width 39 height 12
type input "$1,000"
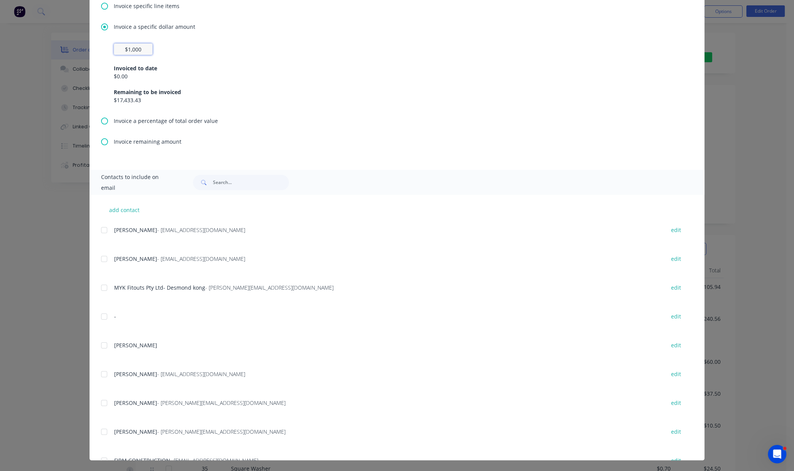
scroll to position [31, 0]
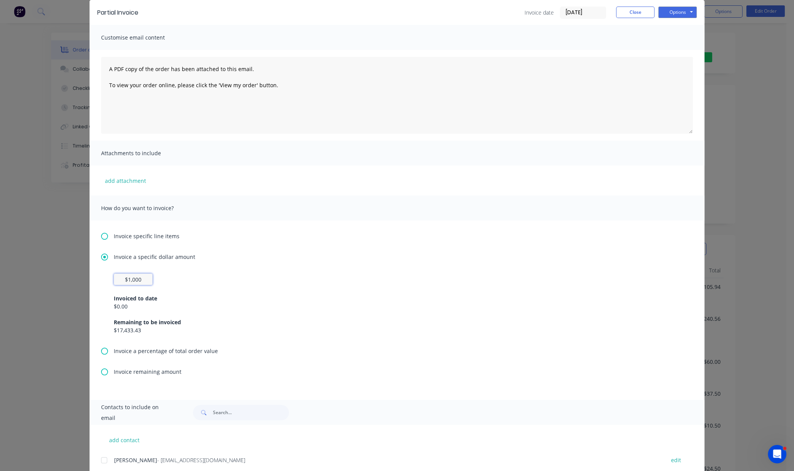
click at [128, 283] on input "$1,000" at bounding box center [133, 280] width 39 height 12
click at [128, 281] on input "$1,000" at bounding box center [133, 280] width 39 height 12
type input "$909.09"
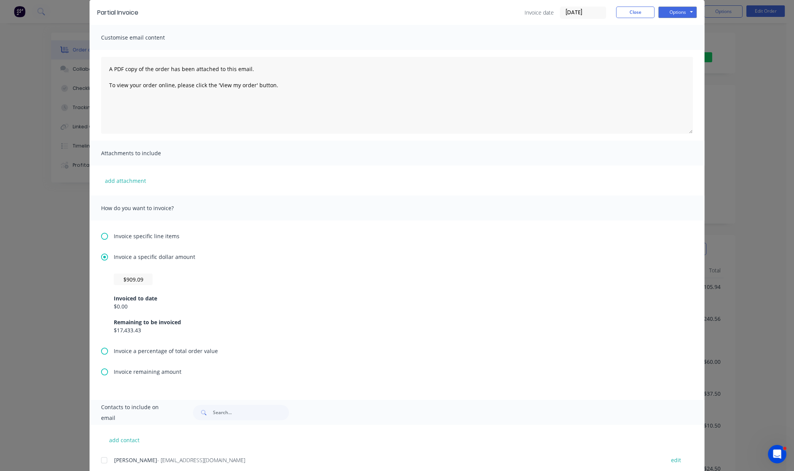
click at [282, 281] on div "$909.09 Invoiced to date $0.00 Remaining to be invoiced $17,433.43" at bounding box center [397, 304] width 566 height 61
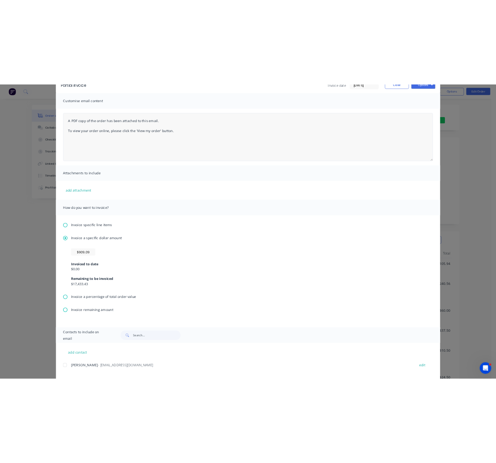
scroll to position [0, 0]
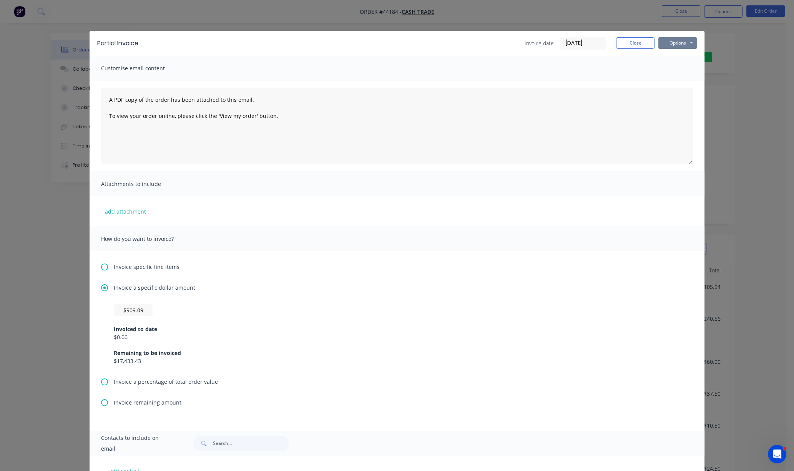
click at [661, 47] on button "Options" at bounding box center [677, 43] width 38 height 12
click at [661, 70] on button "Print" at bounding box center [682, 69] width 49 height 13
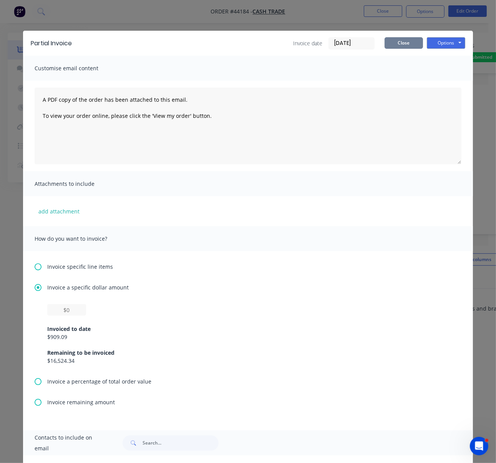
click at [398, 42] on button "Close" at bounding box center [404, 43] width 38 height 12
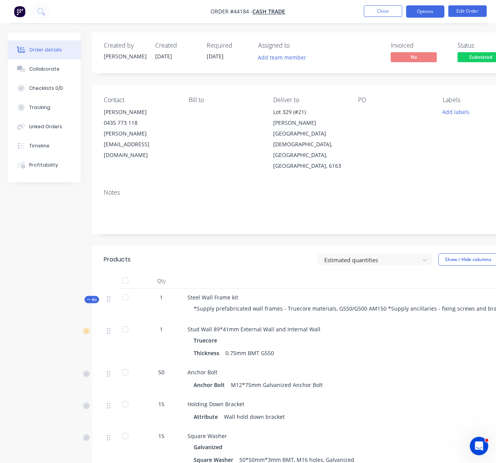
click at [436, 10] on button "Options" at bounding box center [425, 11] width 38 height 12
click at [230, 254] on div "Estimated quantities Show / Hide columns" at bounding box center [353, 260] width 324 height 12
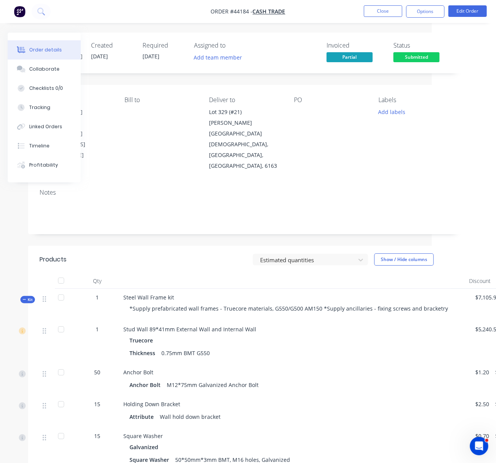
drag, startPoint x: 221, startPoint y: 245, endPoint x: 305, endPoint y: 134, distance: 138.8
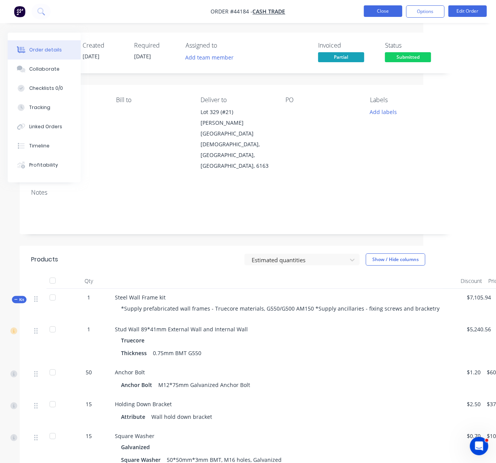
click at [391, 12] on button "Close" at bounding box center [383, 11] width 38 height 12
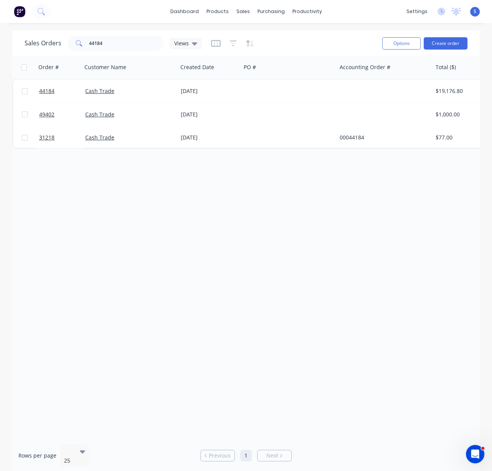
drag, startPoint x: 81, startPoint y: 249, endPoint x: 63, endPoint y: 254, distance: 19.2
click at [81, 249] on div "Order # Customer Name Created Date PO # Accounting Order # Total ($) Created By…" at bounding box center [246, 247] width 468 height 383
click at [118, 340] on div "Order # Customer Name Created Date PO # Accounting Order # Total ($) Created By…" at bounding box center [246, 247] width 468 height 383
click at [151, 250] on div "Order # Customer Name Created Date PO # Accounting Order # Total ($) Created By…" at bounding box center [246, 247] width 468 height 383
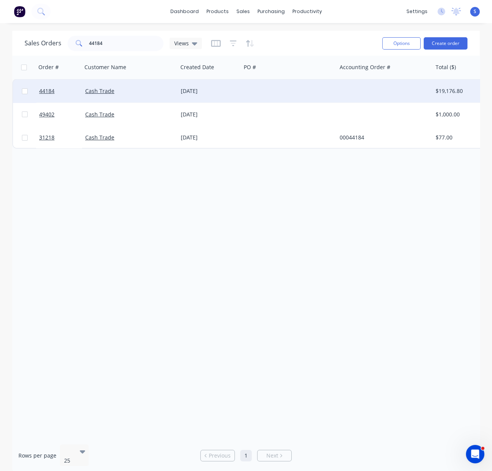
click at [164, 96] on div "Cash Trade" at bounding box center [130, 91] width 96 height 23
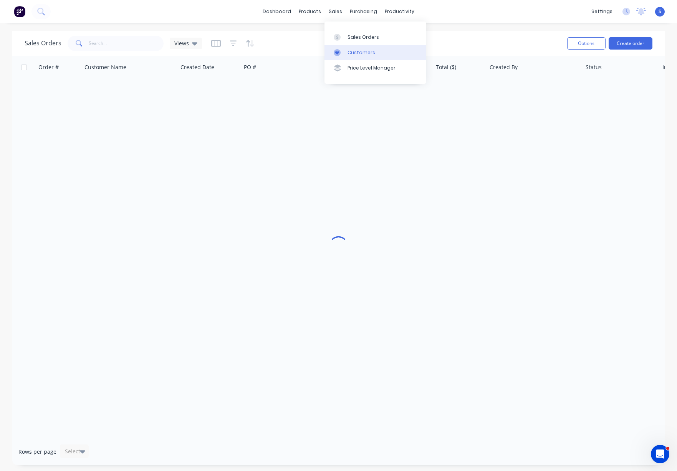
click at [355, 51] on div "Customers" at bounding box center [362, 52] width 28 height 7
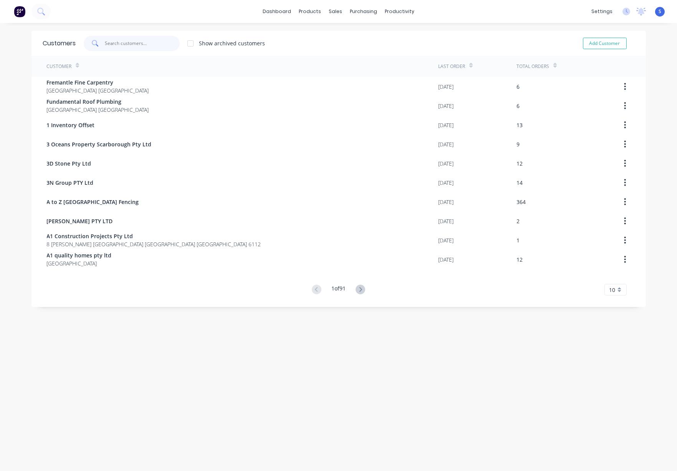
click at [161, 42] on input "text" at bounding box center [142, 43] width 75 height 15
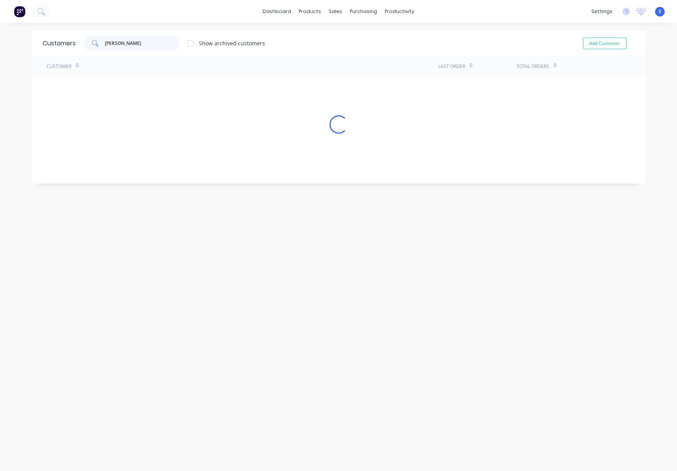
type input "[PERSON_NAME]"
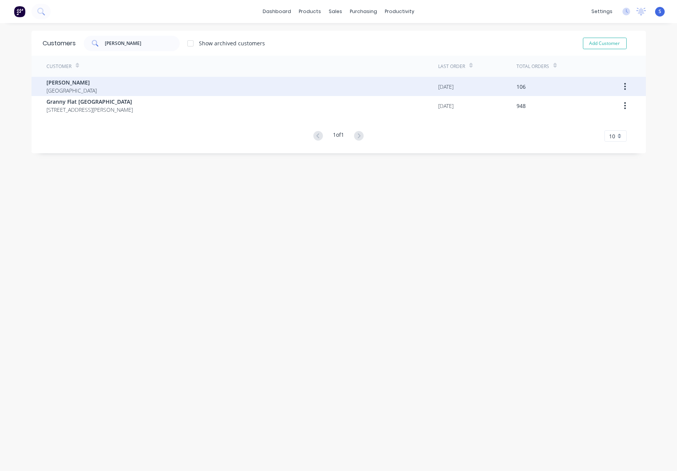
click at [147, 84] on div "[PERSON_NAME] [GEOGRAPHIC_DATA]" at bounding box center [243, 86] width 392 height 19
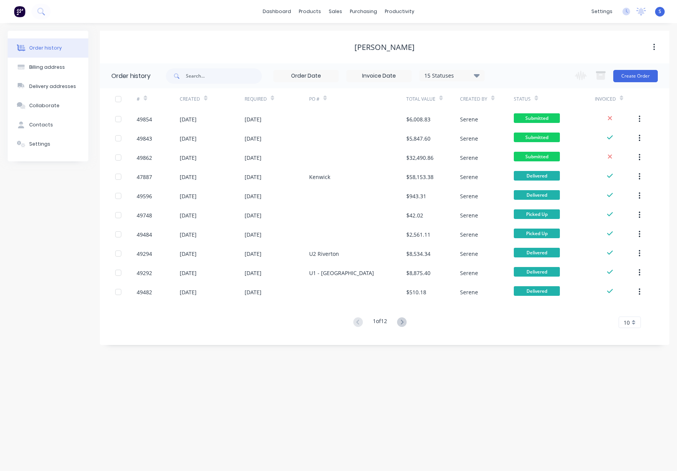
drag, startPoint x: 198, startPoint y: 49, endPoint x: 239, endPoint y: 49, distance: 41.1
click at [407, 321] on icon at bounding box center [402, 322] width 10 height 10
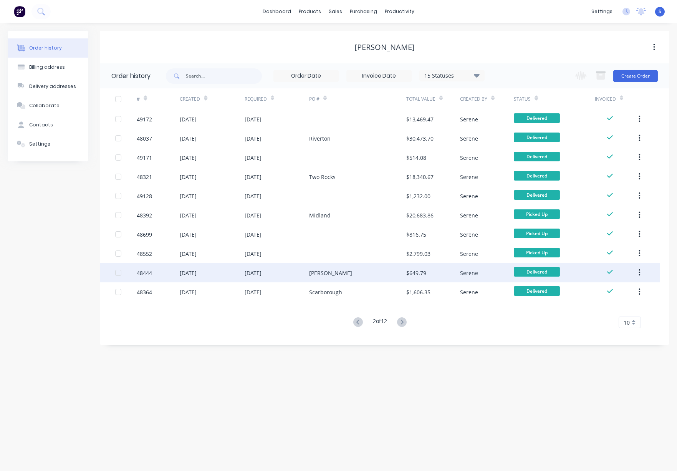
click at [358, 276] on div "Morley" at bounding box center [357, 272] width 97 height 19
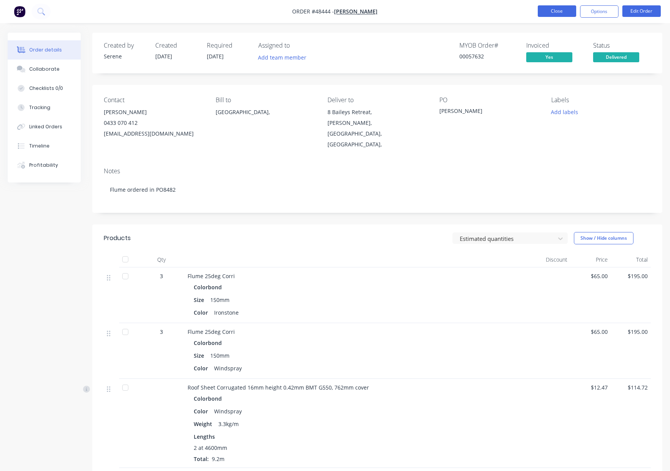
click at [493, 15] on button "Close" at bounding box center [556, 11] width 38 height 12
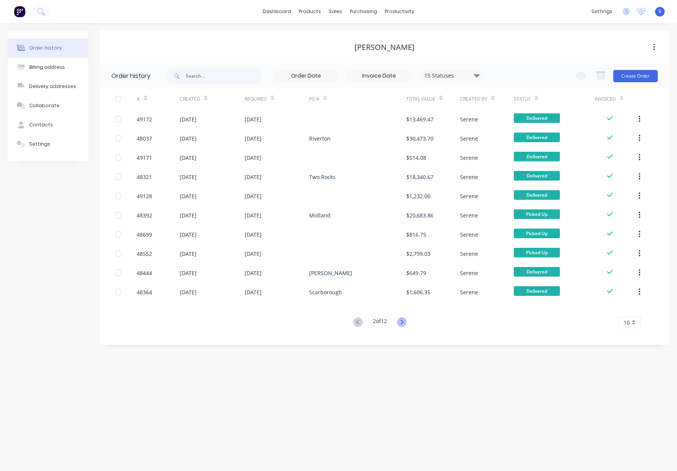
click at [406, 323] on icon at bounding box center [402, 322] width 10 height 10
click at [404, 325] on icon at bounding box center [402, 322] width 10 height 10
click at [353, 325] on icon at bounding box center [358, 322] width 10 height 10
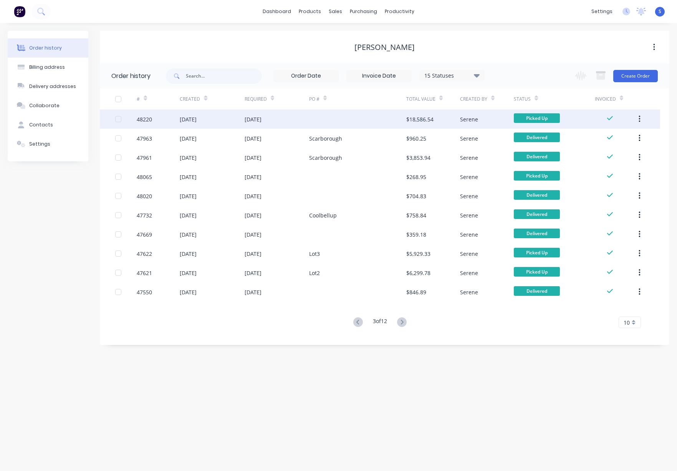
click at [318, 125] on div at bounding box center [357, 118] width 97 height 19
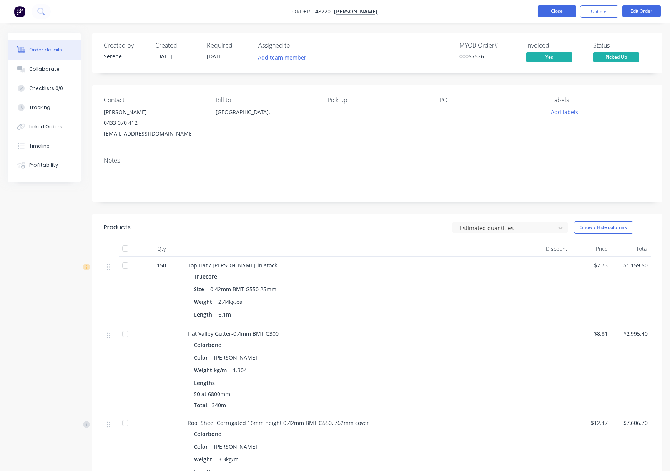
click at [493, 14] on button "Close" at bounding box center [556, 11] width 38 height 12
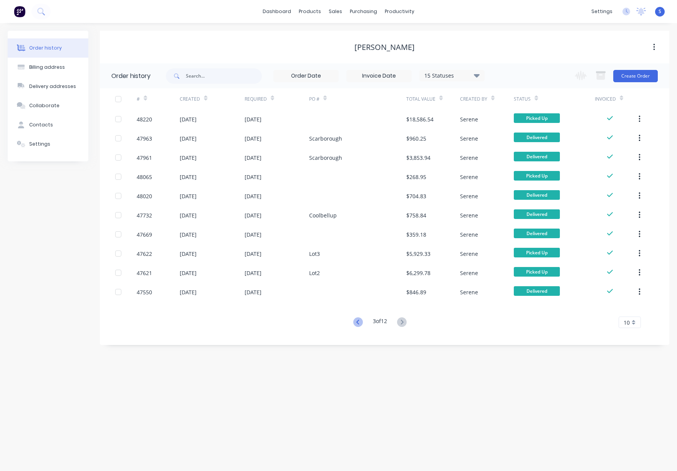
click at [357, 323] on icon at bounding box center [358, 322] width 3 height 5
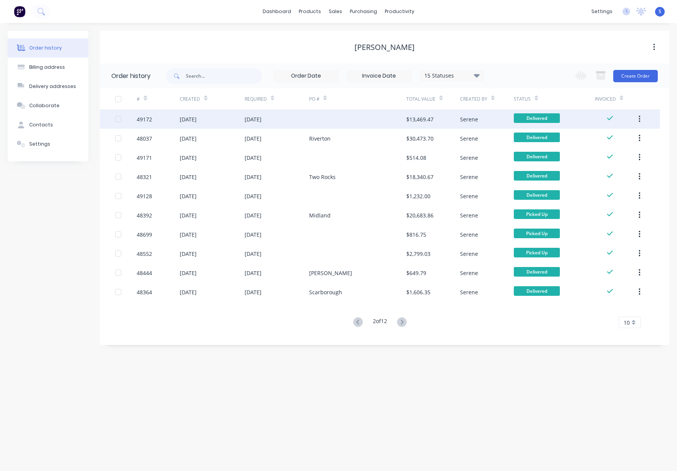
click at [337, 122] on div at bounding box center [357, 118] width 97 height 19
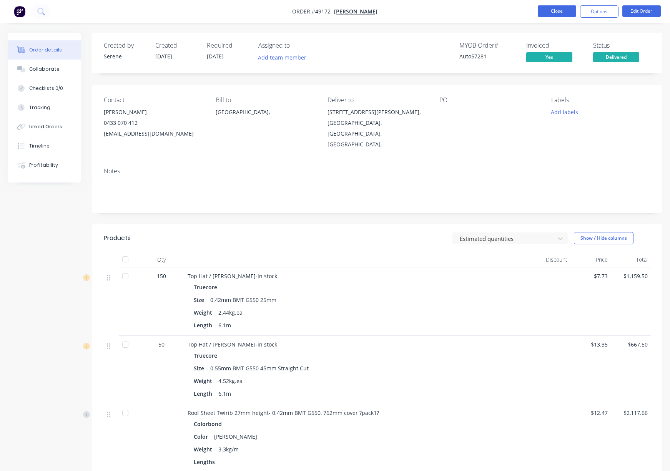
click at [493, 11] on button "Close" at bounding box center [556, 11] width 38 height 12
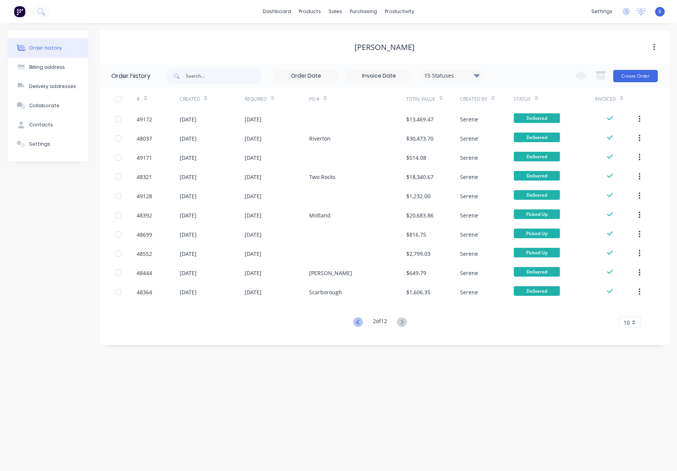
click at [357, 321] on icon at bounding box center [358, 322] width 10 height 10
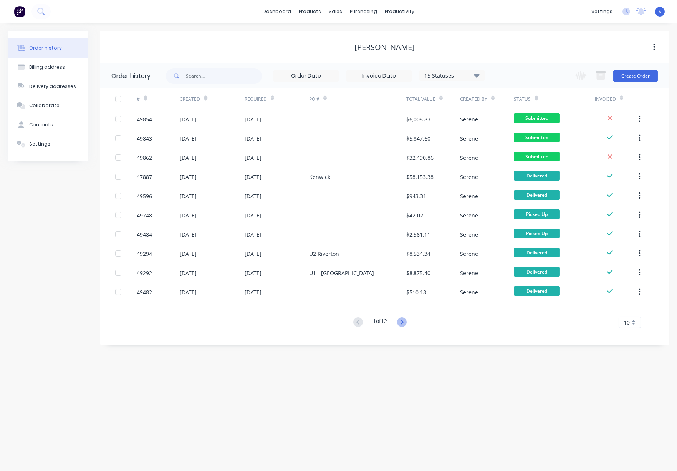
click at [404, 323] on icon at bounding box center [402, 322] width 3 height 5
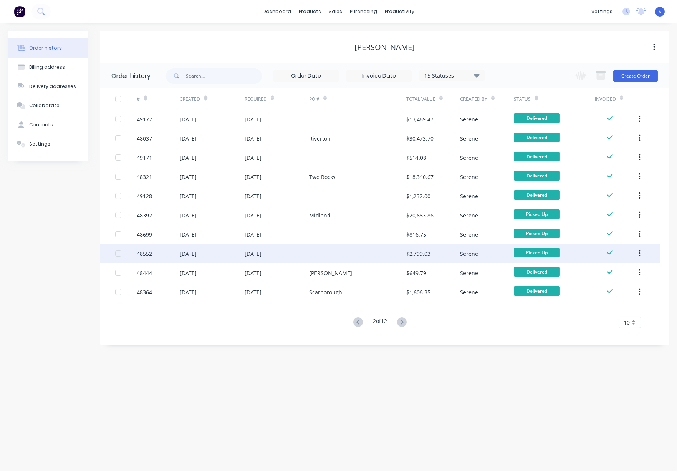
click at [368, 248] on div at bounding box center [357, 253] width 97 height 19
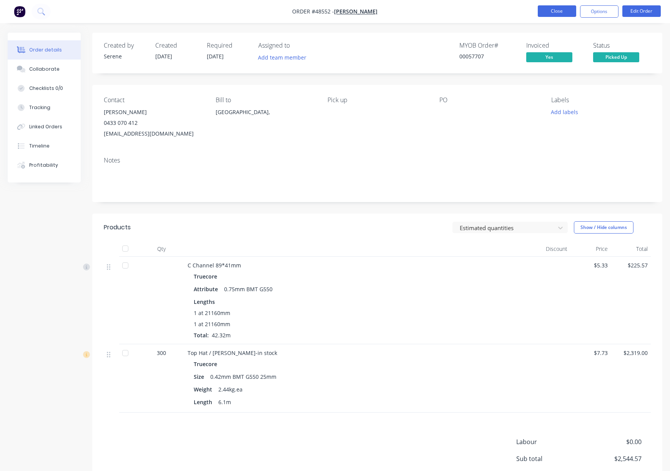
click at [493, 6] on button "Close" at bounding box center [556, 11] width 38 height 12
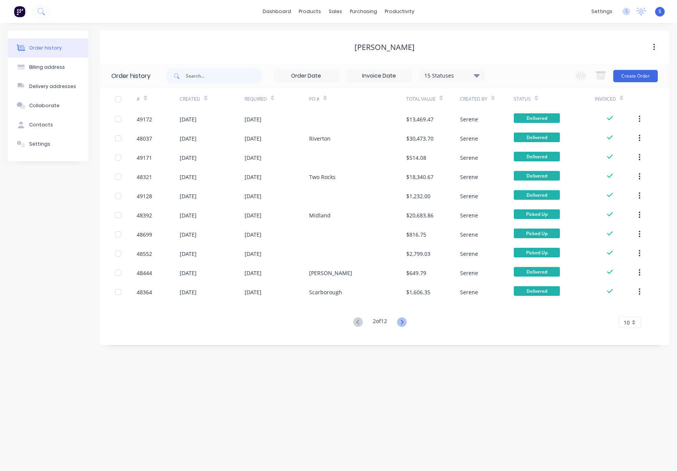
click at [406, 320] on icon at bounding box center [402, 322] width 10 height 10
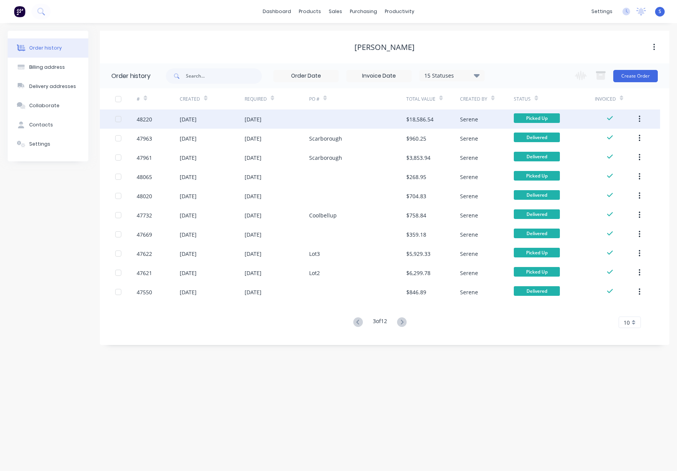
click at [347, 119] on div at bounding box center [357, 118] width 97 height 19
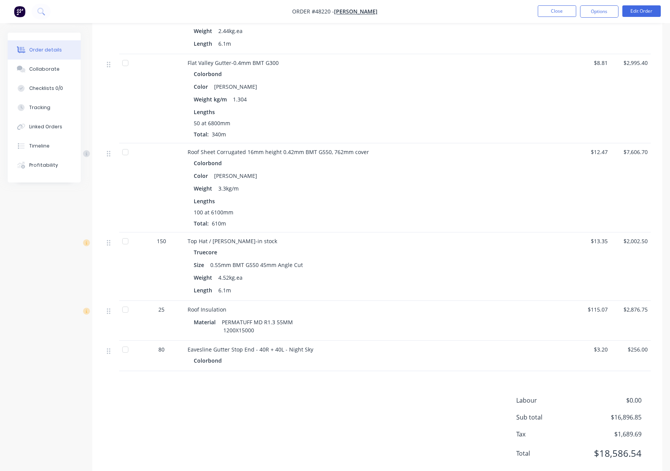
scroll to position [331, 0]
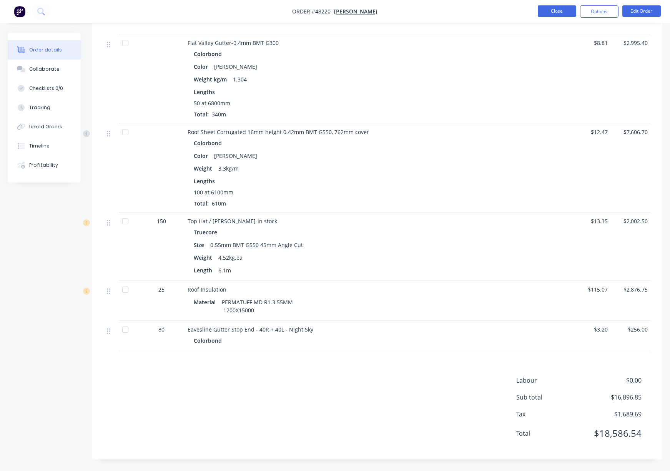
click at [493, 12] on button "Close" at bounding box center [556, 11] width 38 height 12
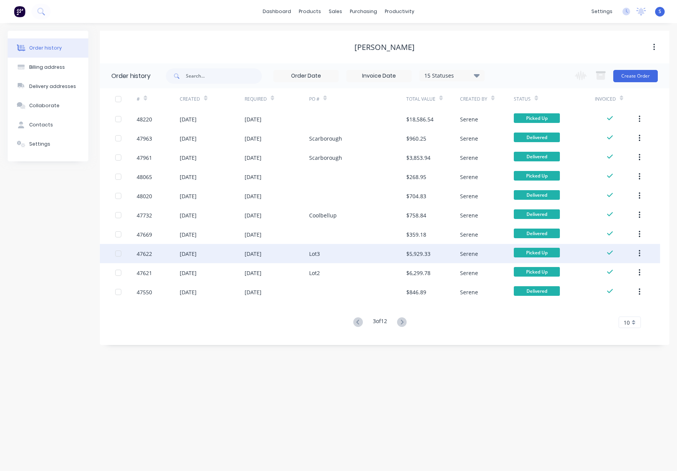
click at [330, 256] on div "Lot3" at bounding box center [357, 253] width 97 height 19
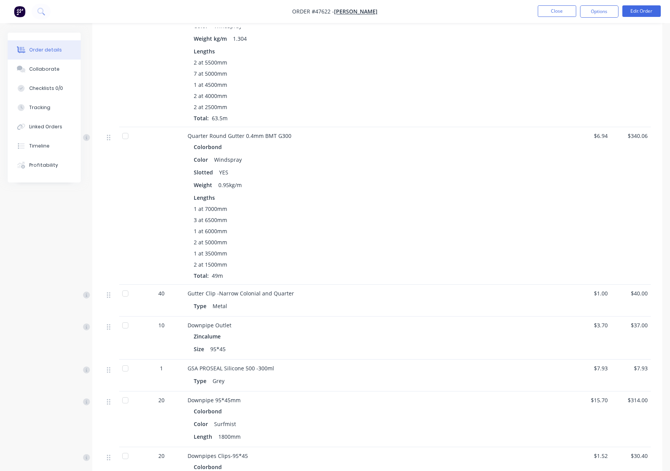
scroll to position [837, 0]
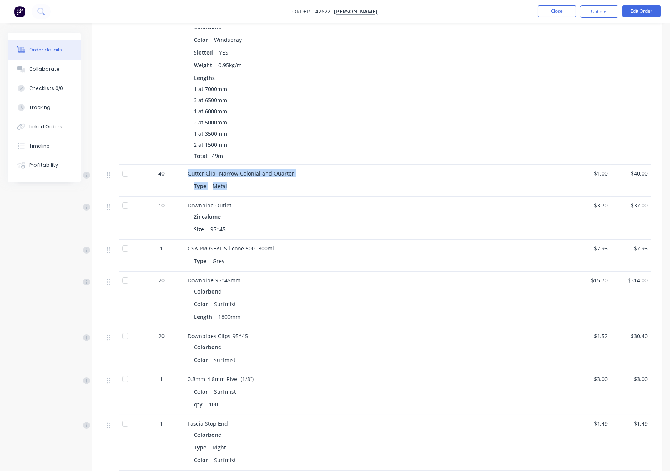
drag, startPoint x: 186, startPoint y: 209, endPoint x: 285, endPoint y: 210, distance: 99.5
click at [285, 197] on div "Gutter Clip -Narrow Colonial and Quarter Type Metal" at bounding box center [357, 181] width 346 height 32
click at [308, 197] on div "Gutter Clip -Narrow Colonial and Quarter Type Metal" at bounding box center [357, 181] width 346 height 32
drag, startPoint x: 234, startPoint y: 220, endPoint x: 203, endPoint y: 211, distance: 32.5
click at [204, 192] on div "Type Metal" at bounding box center [357, 186] width 327 height 11
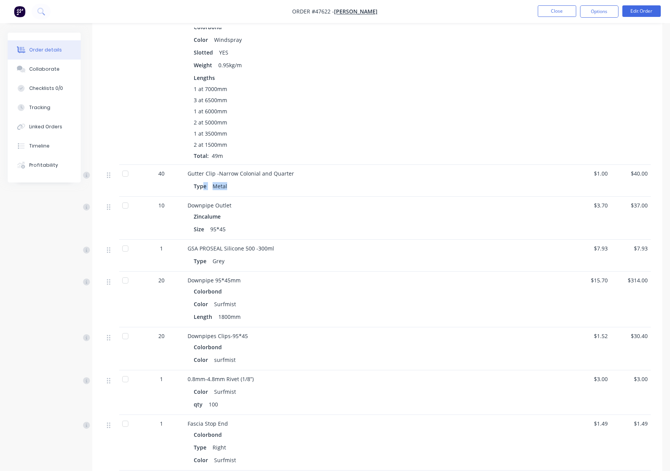
drag, startPoint x: 299, startPoint y: 229, endPoint x: 266, endPoint y: 441, distance: 215.1
click at [299, 197] on div "Gutter Clip -Narrow Colonial and Quarter Type Metal" at bounding box center [357, 181] width 346 height 32
click at [351, 126] on div "2 at 5000mm" at bounding box center [357, 122] width 327 height 8
click at [330, 197] on div "Gutter Clip -Narrow Colonial and Quarter Type Metal" at bounding box center [357, 181] width 346 height 32
click at [493, 14] on button "Close" at bounding box center [556, 11] width 38 height 12
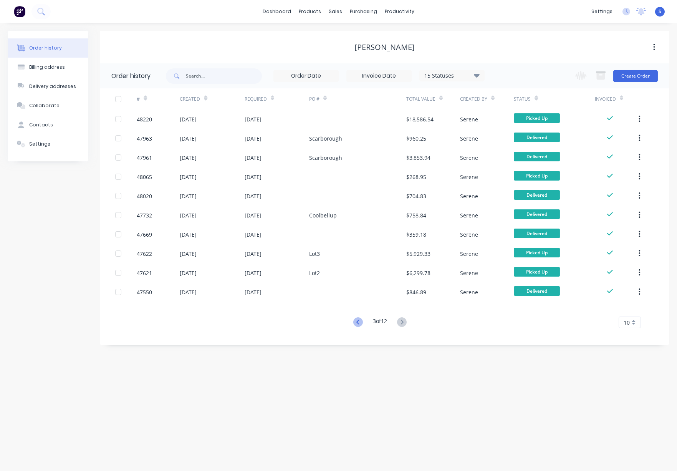
click at [356, 322] on icon at bounding box center [358, 322] width 10 height 10
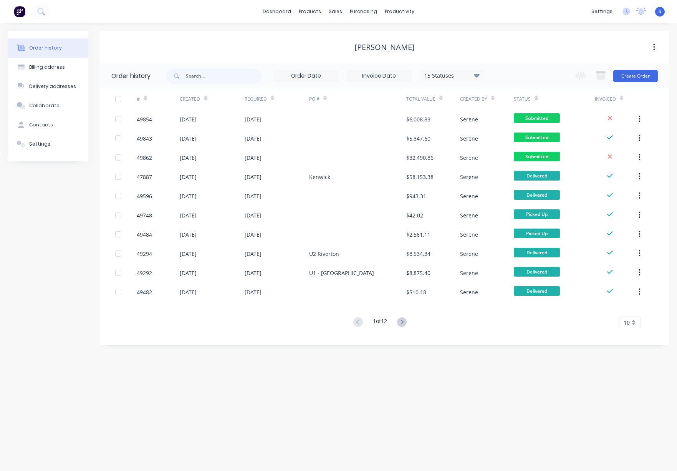
click at [336, 386] on div "Order history Billing address Delivery addresses Collaborate Contacts Settings …" at bounding box center [338, 247] width 677 height 448
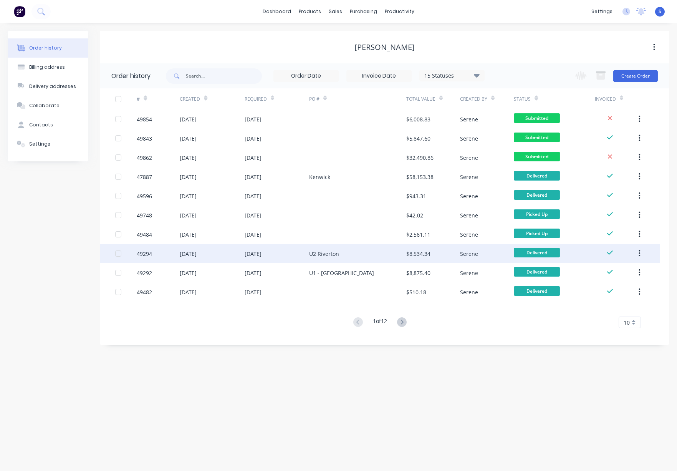
click at [307, 254] on div "[DATE]" at bounding box center [277, 253] width 65 height 19
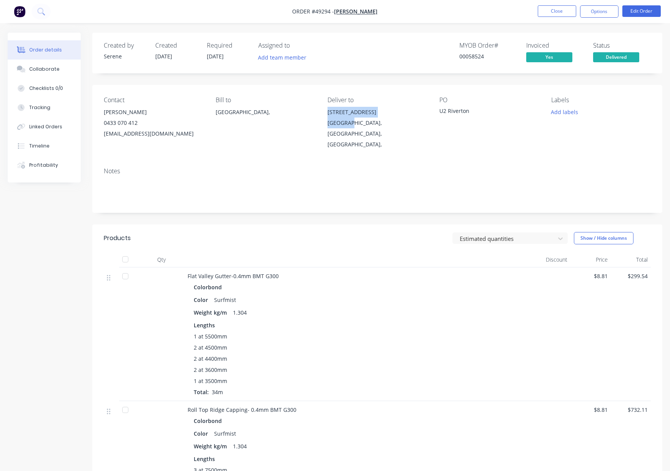
drag, startPoint x: 328, startPoint y: 116, endPoint x: 350, endPoint y: 126, distance: 23.7
click at [350, 126] on div "460 Riverton Dr, Riverton, Western Australia, Australia," at bounding box center [376, 128] width 99 height 43
copy div "460 Riverton Dr, Riverton"
click at [266, 247] on header "Products Estimated quantities Show / Hide columns" at bounding box center [377, 238] width 570 height 28
click at [233, 236] on div "Estimated quantities Show / Hide columns" at bounding box center [435, 238] width 430 height 12
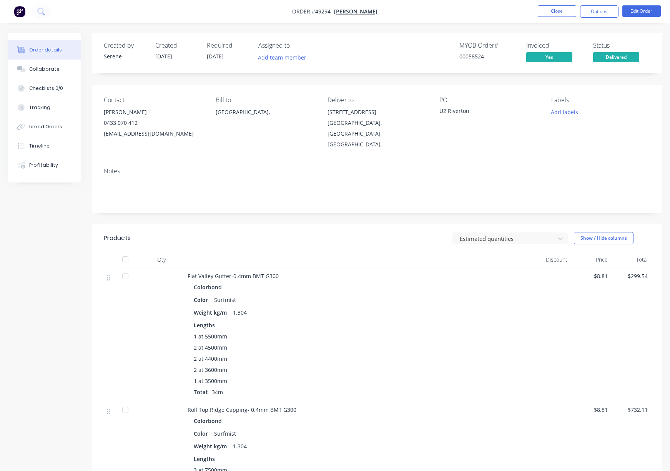
click at [135, 237] on div "Products" at bounding box center [162, 238] width 116 height 12
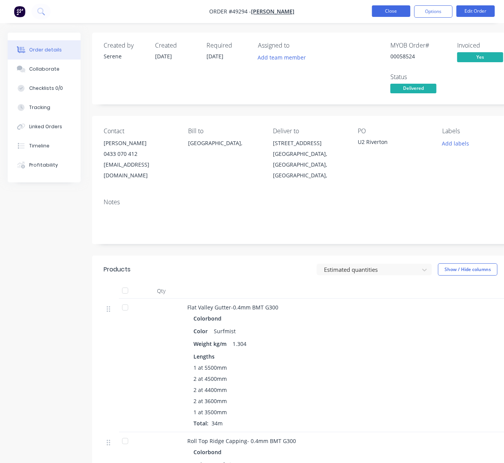
click at [394, 9] on button "Close" at bounding box center [391, 11] width 38 height 12
